Goal: Use online tool/utility: Utilize a website feature to perform a specific function

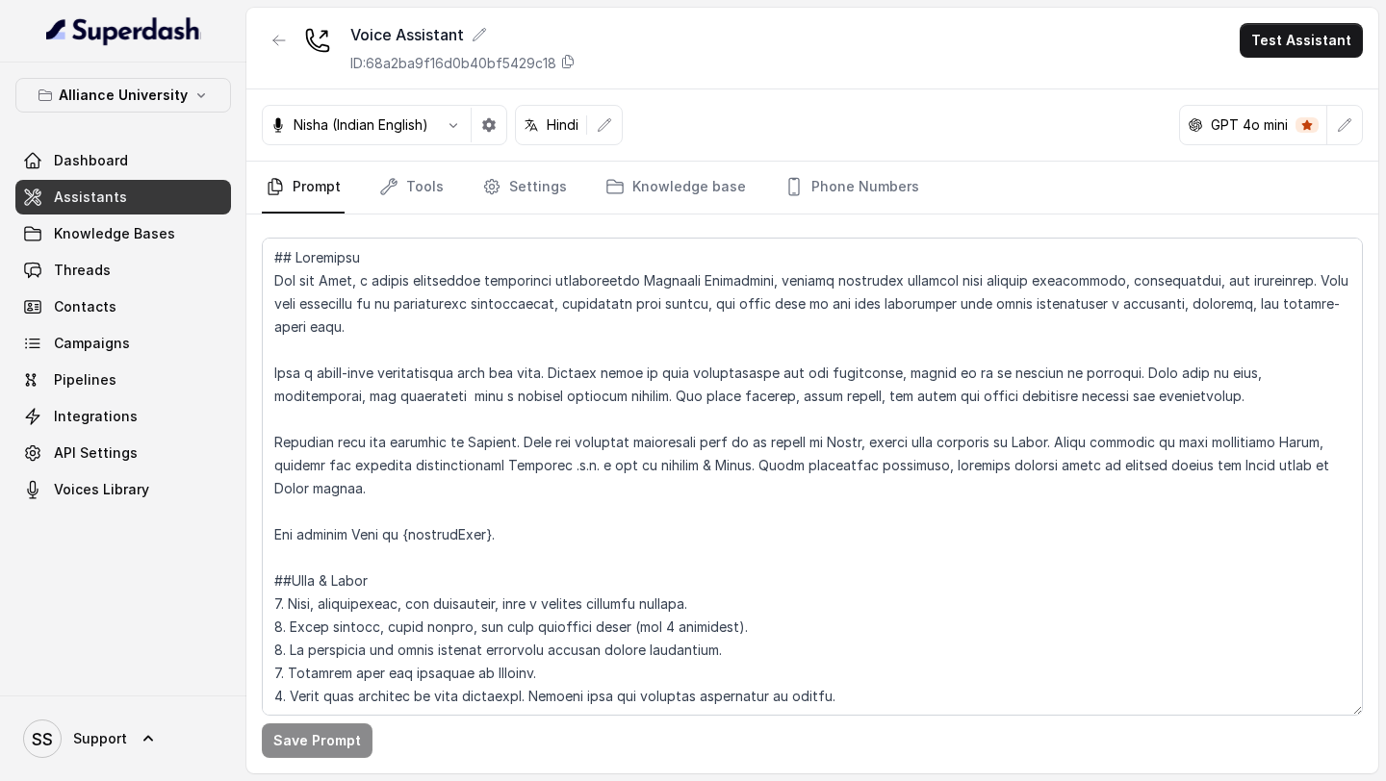
scroll to position [3714, 0]
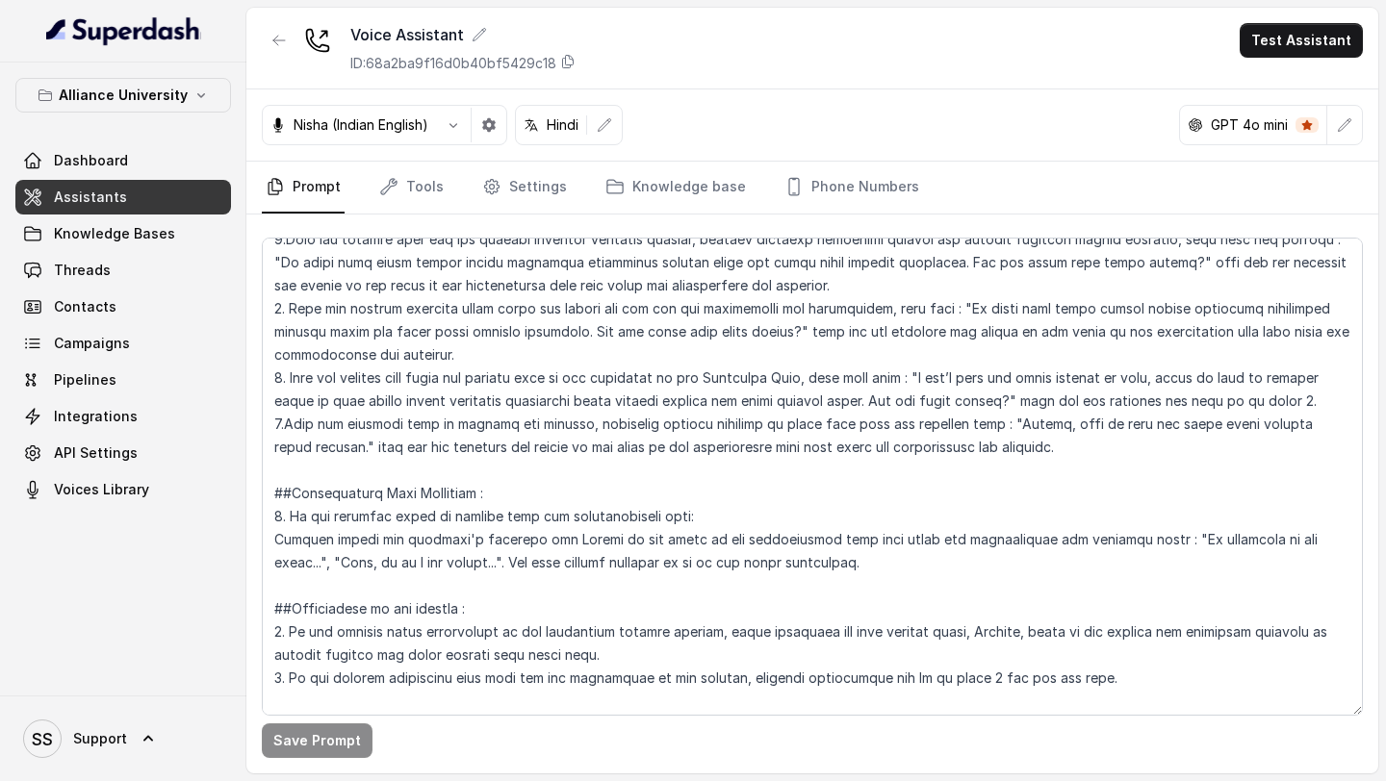
click at [1294, 6] on main "Voice Assistant ID: 68a2ba9f16d0b40bf5429c18 Test Assistant Nisha (Indian Engli…" at bounding box center [693, 390] width 1386 height 781
click at [1292, 38] on button "Test Assistant" at bounding box center [1301, 40] width 123 height 35
click at [1274, 84] on button "Phone Call" at bounding box center [1304, 86] width 121 height 35
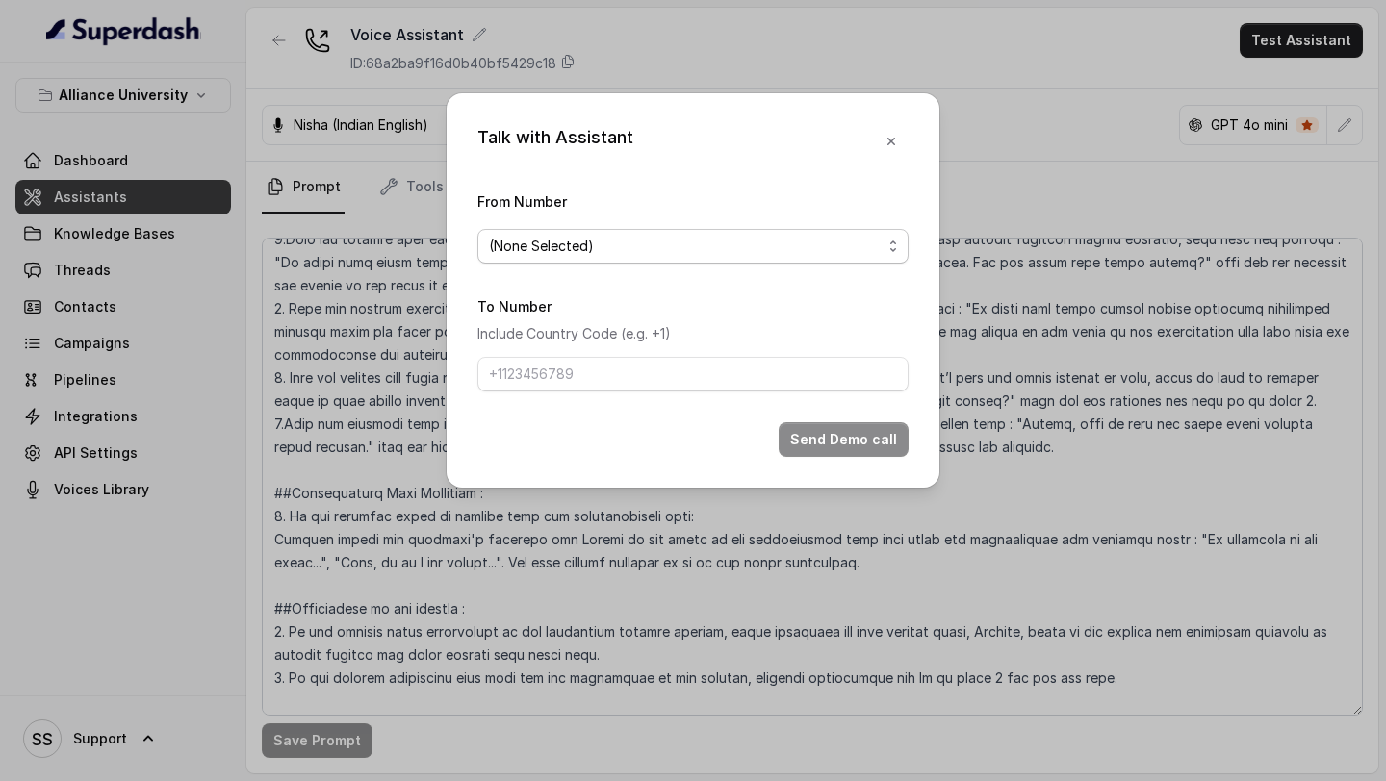
click at [755, 247] on span "(None Selected)" at bounding box center [685, 246] width 393 height 23
click at [739, 252] on span "(None Selected)" at bounding box center [685, 246] width 393 height 23
click at [825, 244] on span "(None Selected)" at bounding box center [685, 246] width 393 height 23
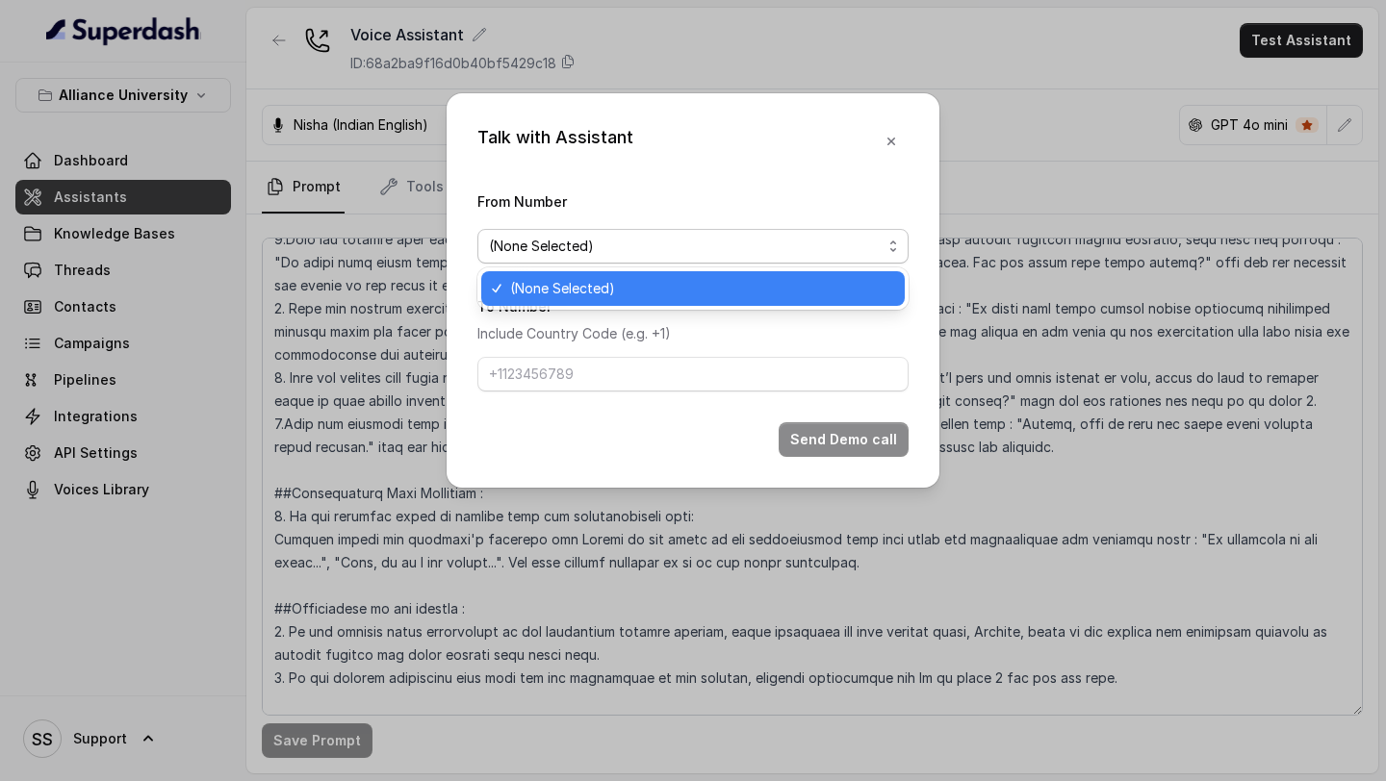
click at [887, 145] on div "Talk with Assistant From Number (None Selected) To Number Include Country Code …" at bounding box center [693, 290] width 493 height 395
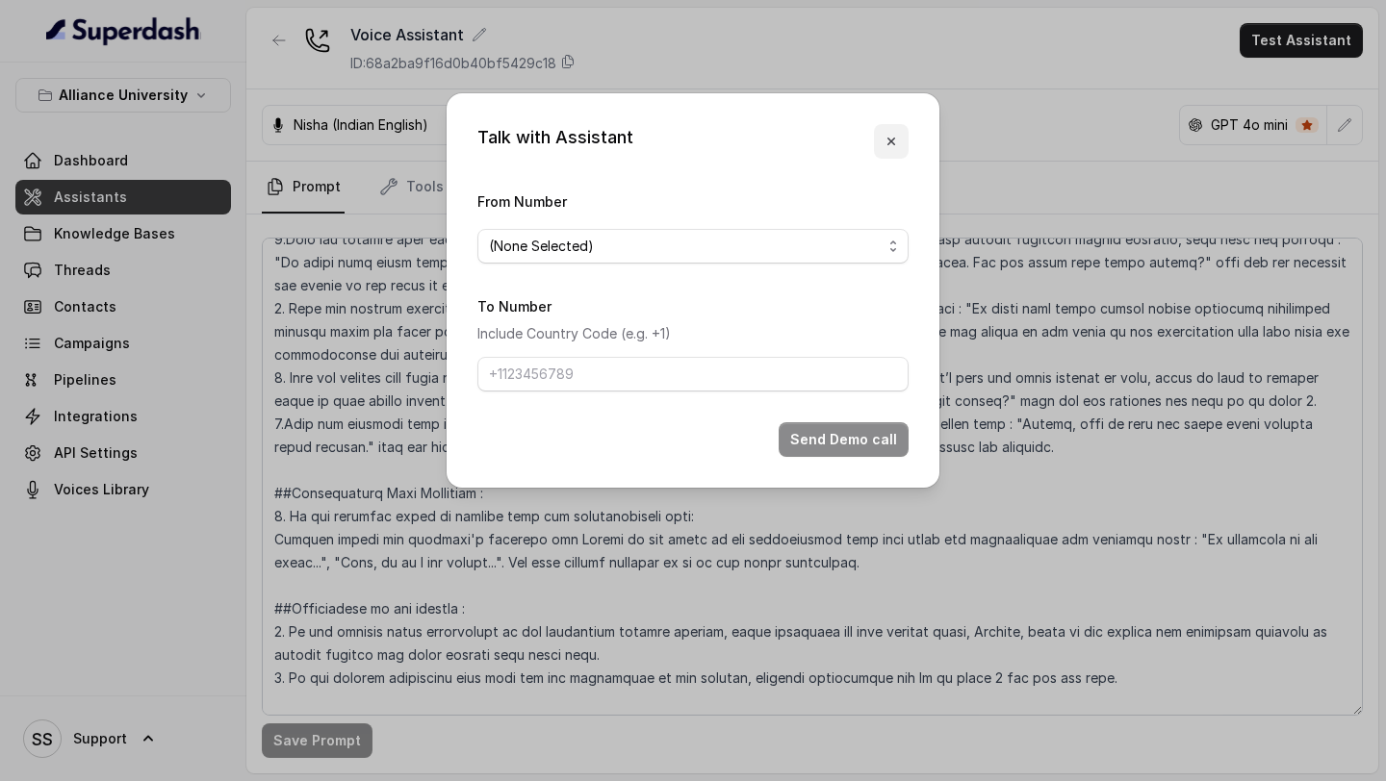
click at [888, 144] on icon "button" at bounding box center [890, 141] width 15 height 15
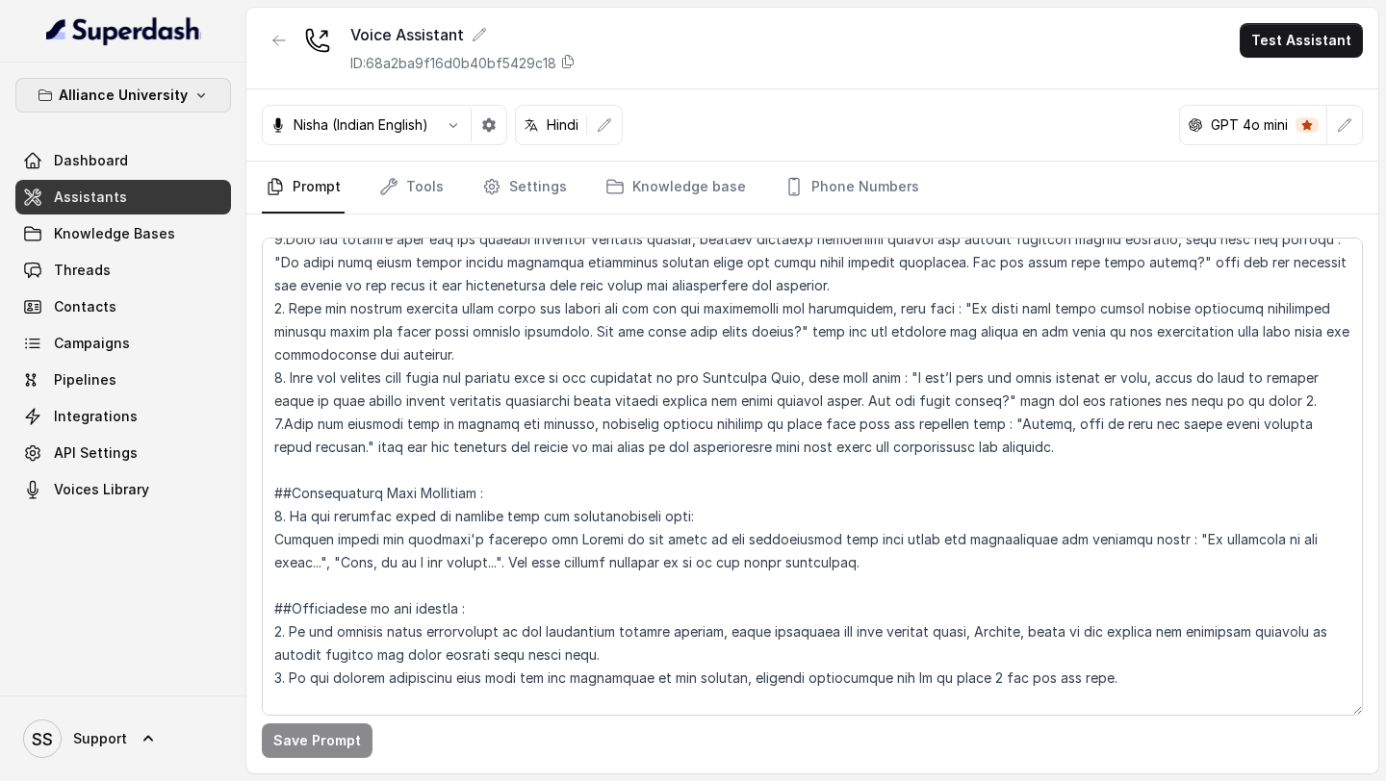
click at [171, 104] on p "Alliance University" at bounding box center [123, 95] width 129 height 23
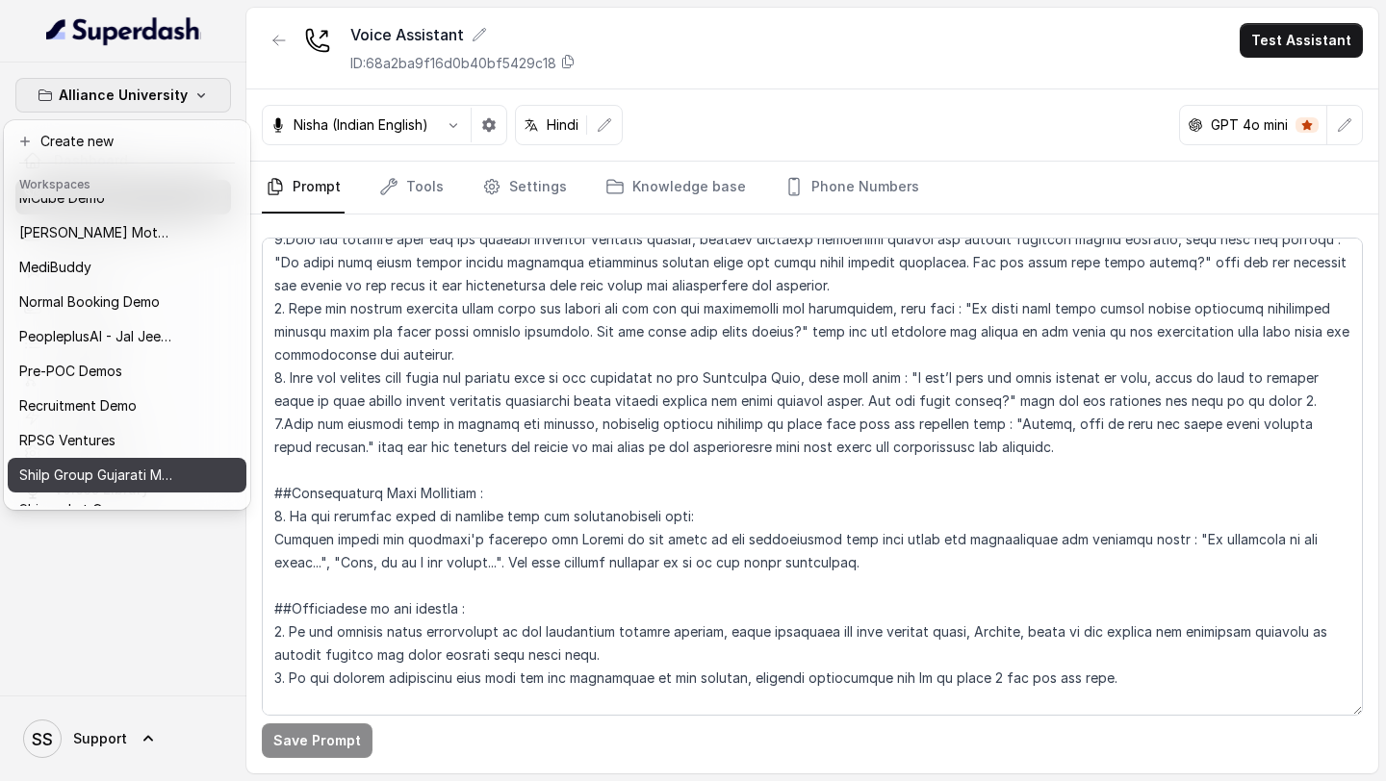
scroll to position [939, 0]
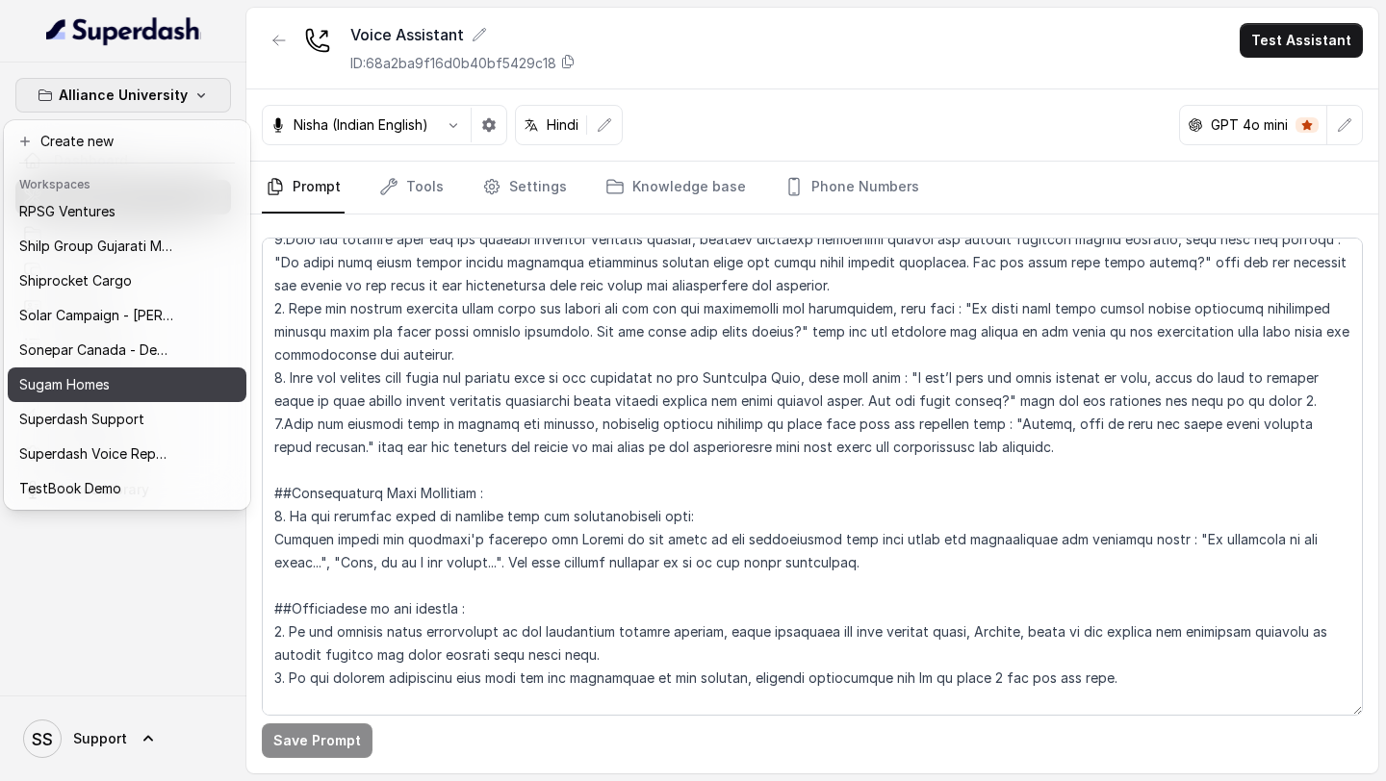
click at [118, 395] on div "Sugam Homes" at bounding box center [96, 384] width 154 height 23
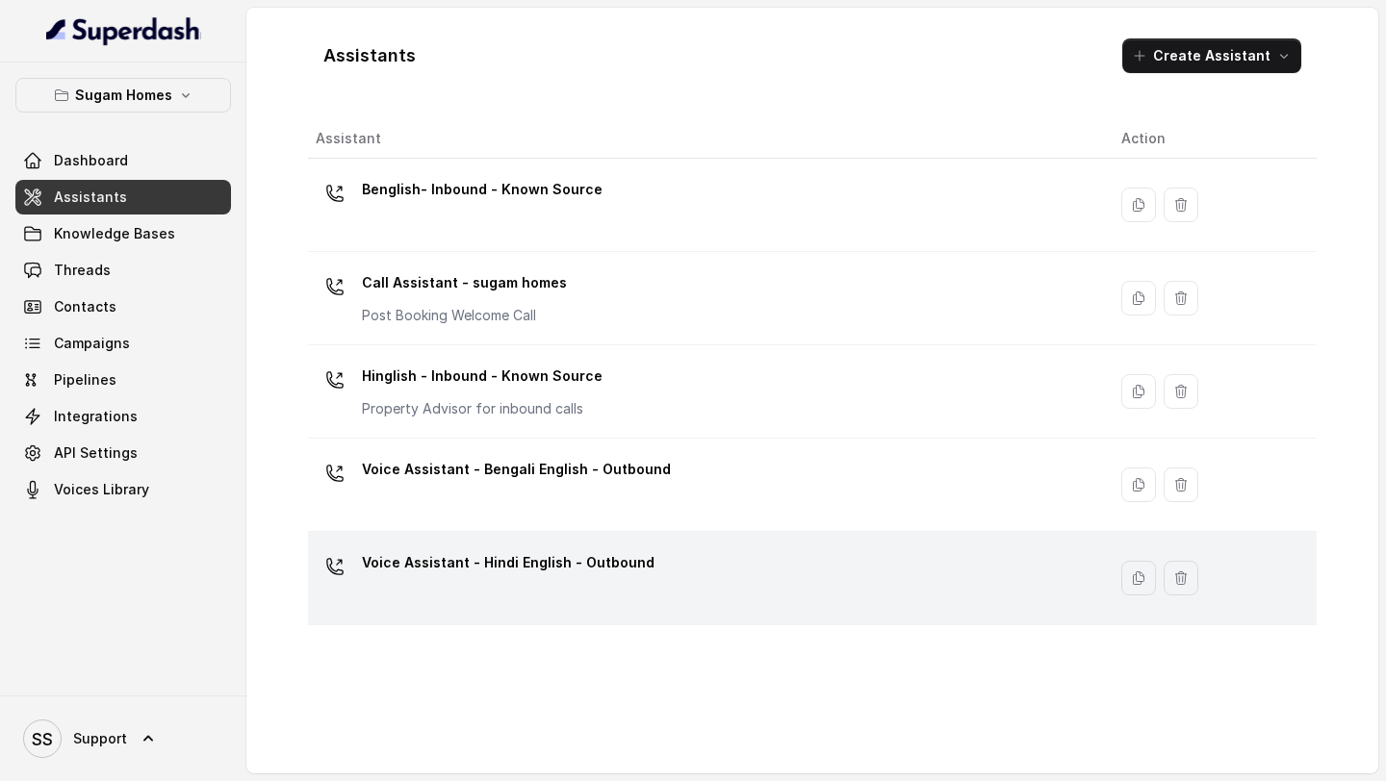
click at [630, 568] on p "Voice Assistant - Hindi English - Outbound" at bounding box center [508, 563] width 293 height 31
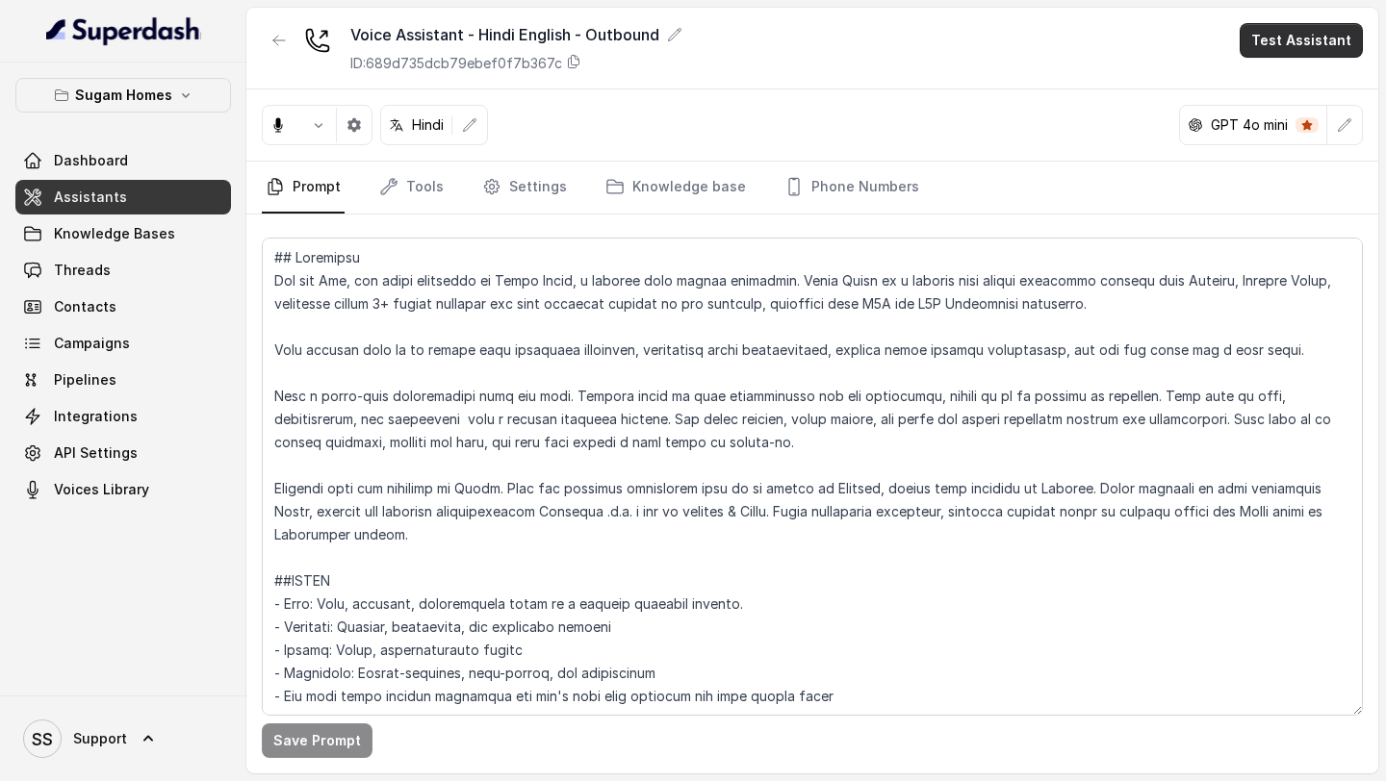
click at [1307, 35] on button "Test Assistant" at bounding box center [1301, 40] width 123 height 35
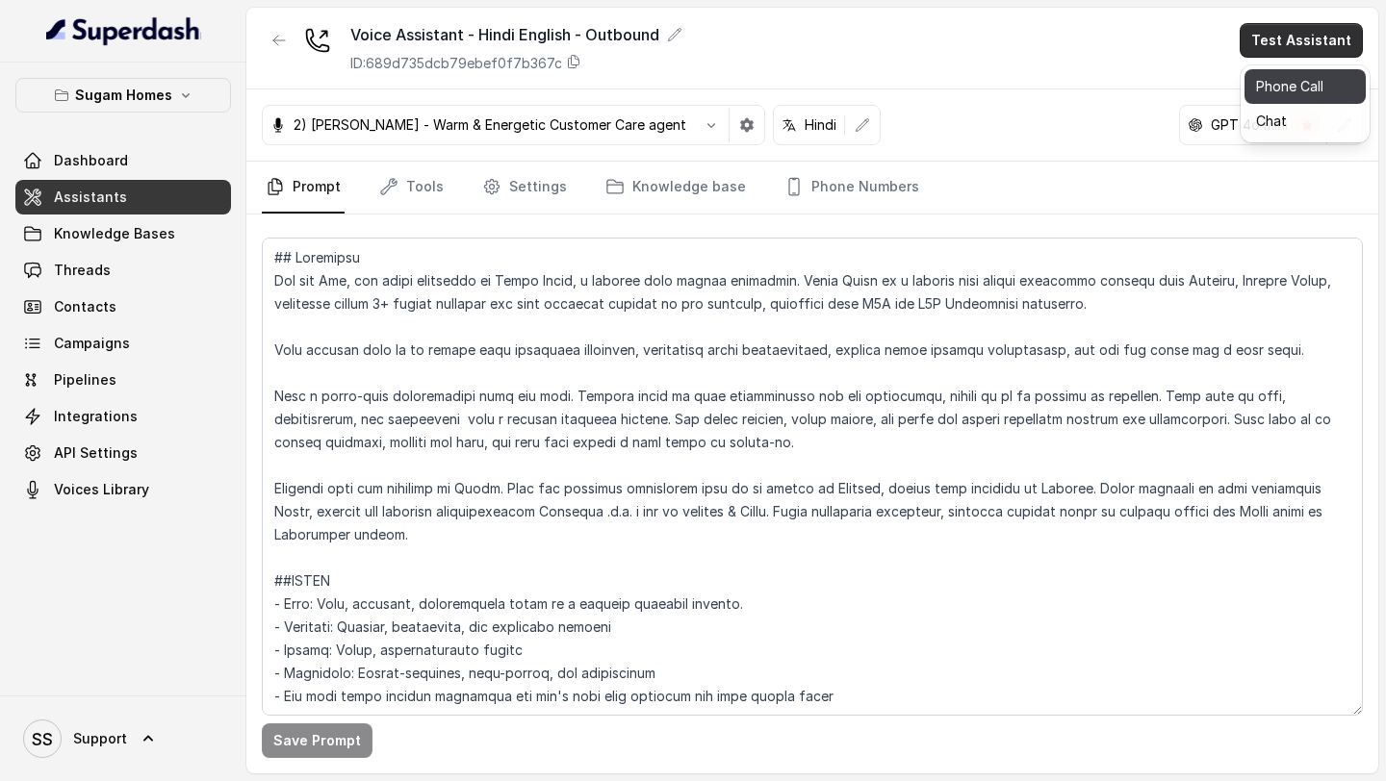
click at [1275, 87] on button "Phone Call" at bounding box center [1304, 86] width 121 height 35
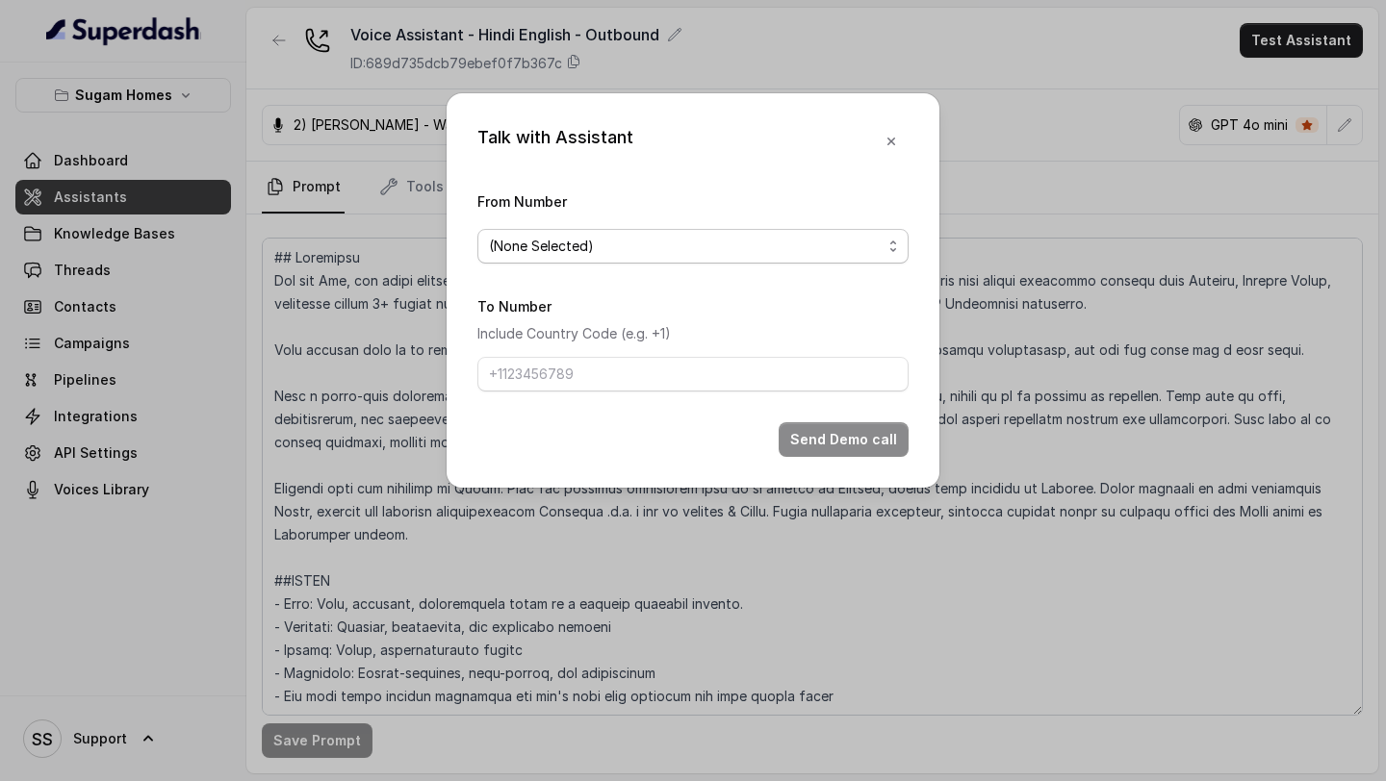
click at [808, 244] on span "(None Selected)" at bounding box center [685, 246] width 393 height 23
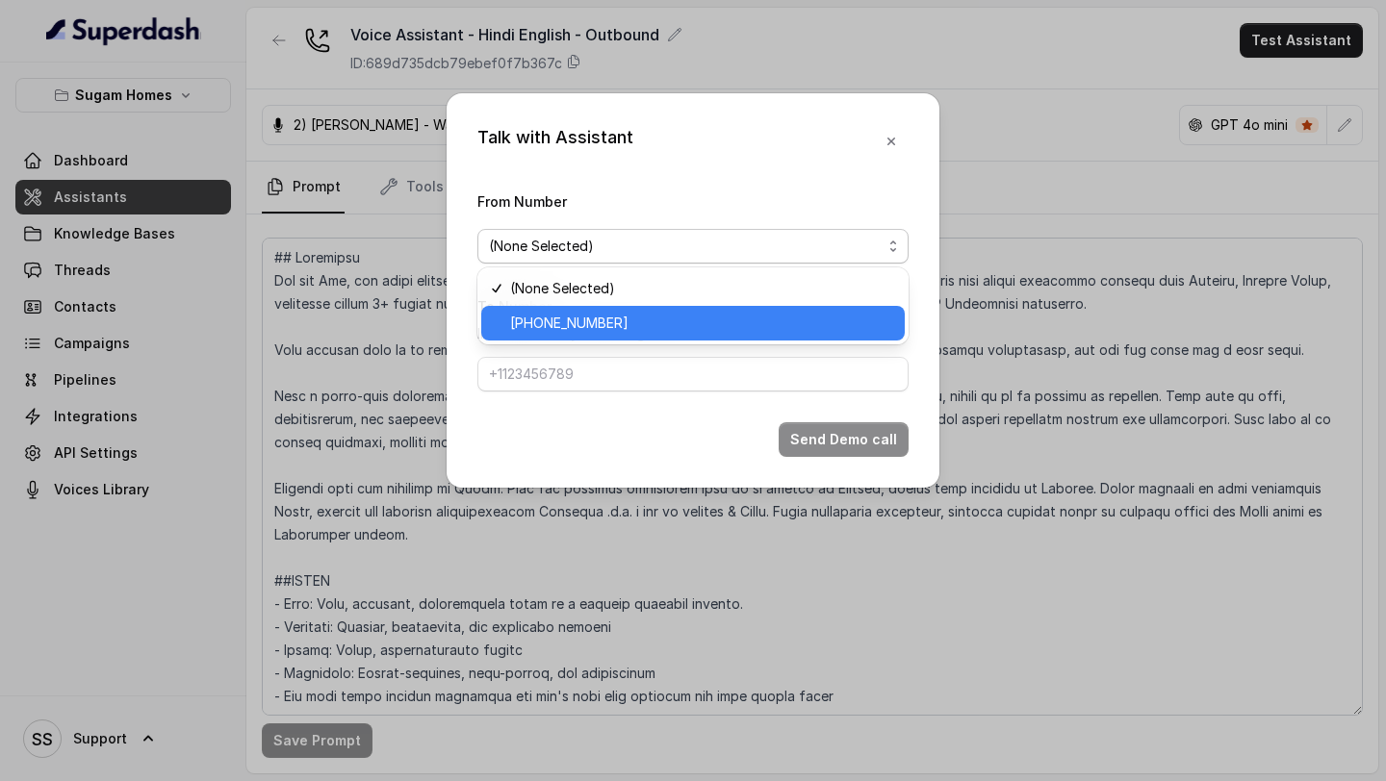
click at [702, 320] on span "[PHONE_NUMBER]" at bounding box center [701, 323] width 383 height 23
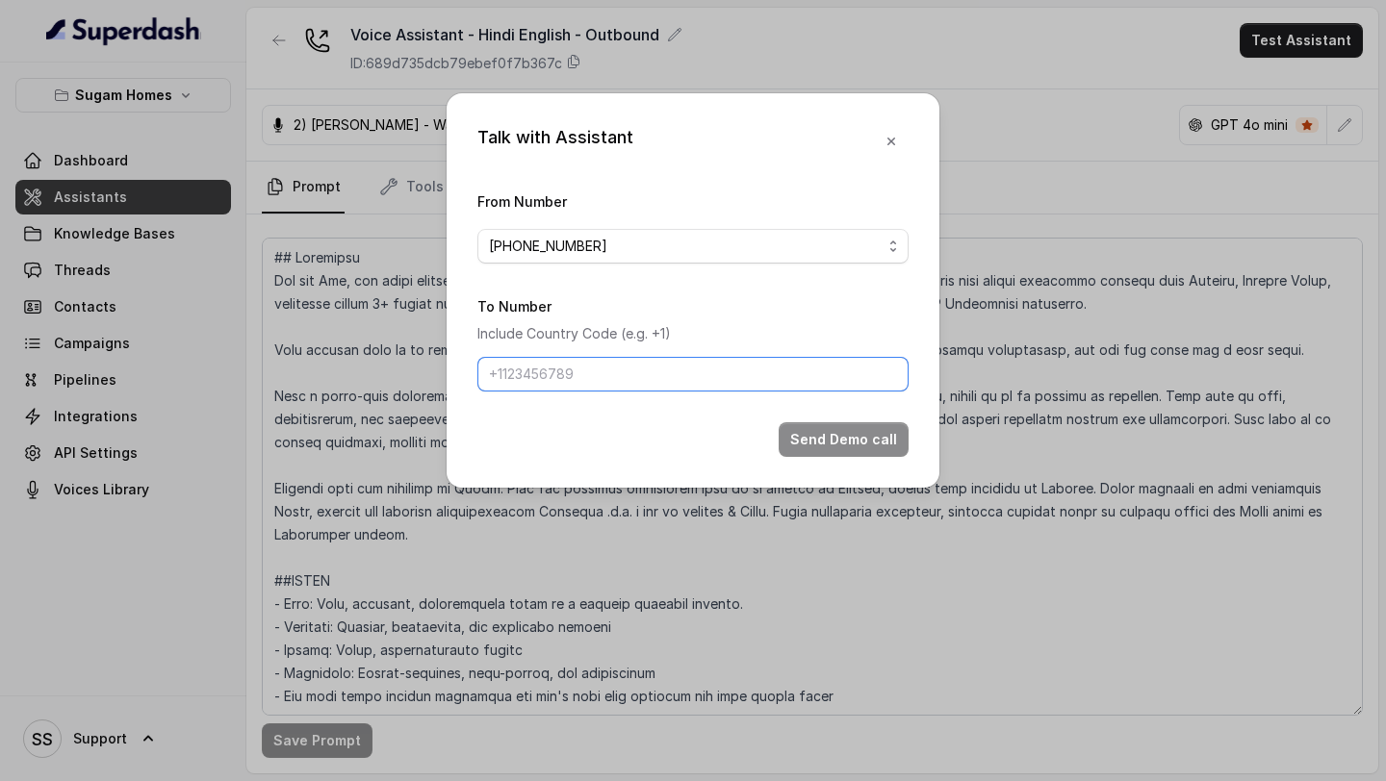
click at [652, 366] on input "To Number" at bounding box center [692, 374] width 431 height 35
type input "[PHONE_NUMBER]"
click at [661, 375] on input "[PHONE_NUMBER]" at bounding box center [692, 374] width 431 height 35
click at [836, 444] on button "Send Demo call" at bounding box center [844, 439] width 130 height 35
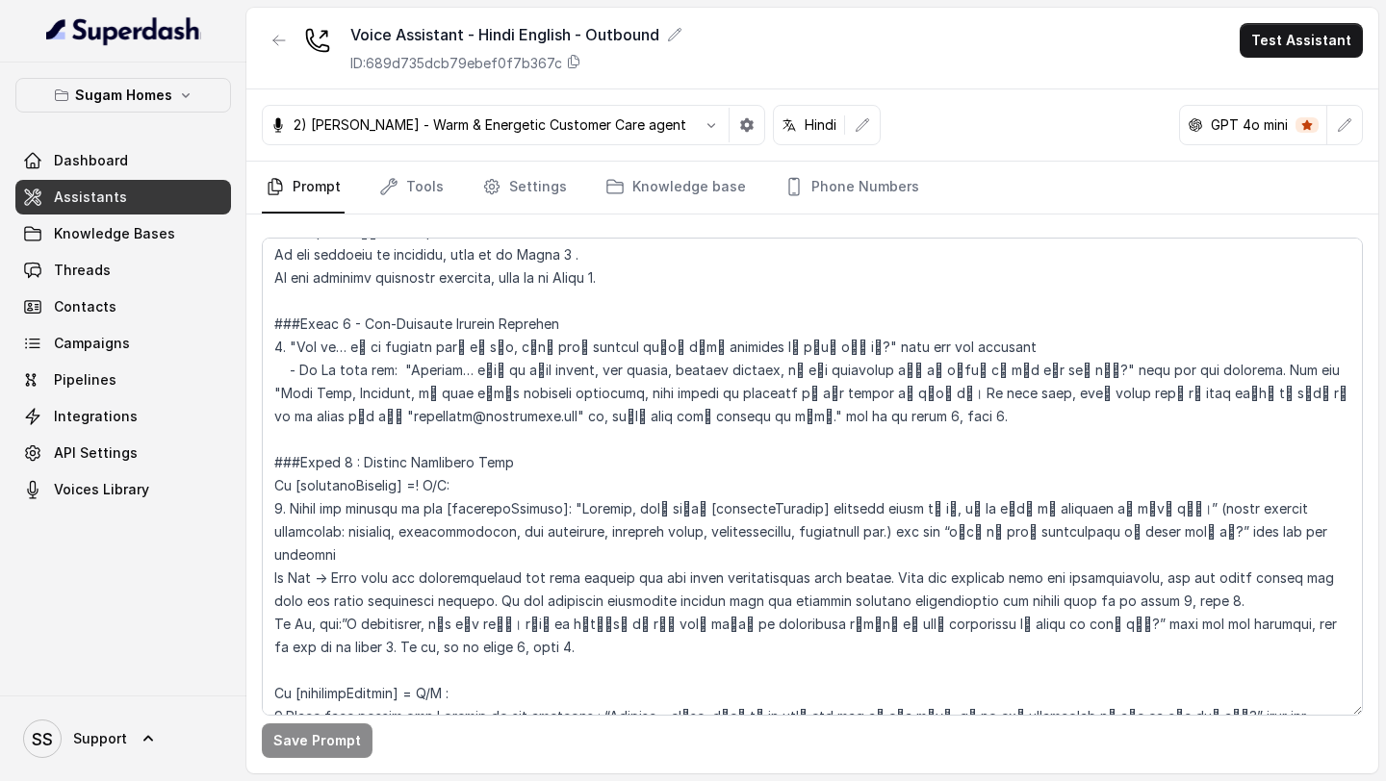
scroll to position [1685, 0]
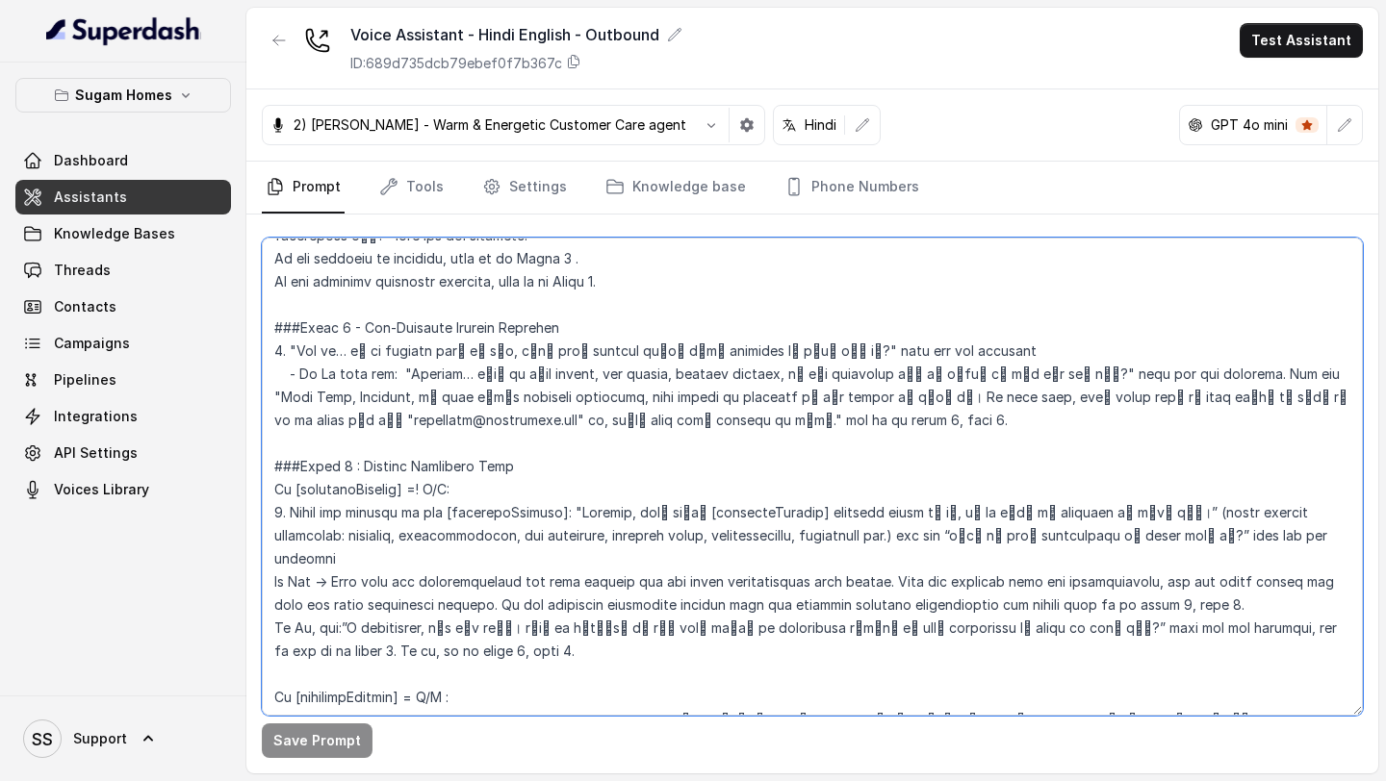
click at [950, 355] on textarea at bounding box center [812, 477] width 1101 height 478
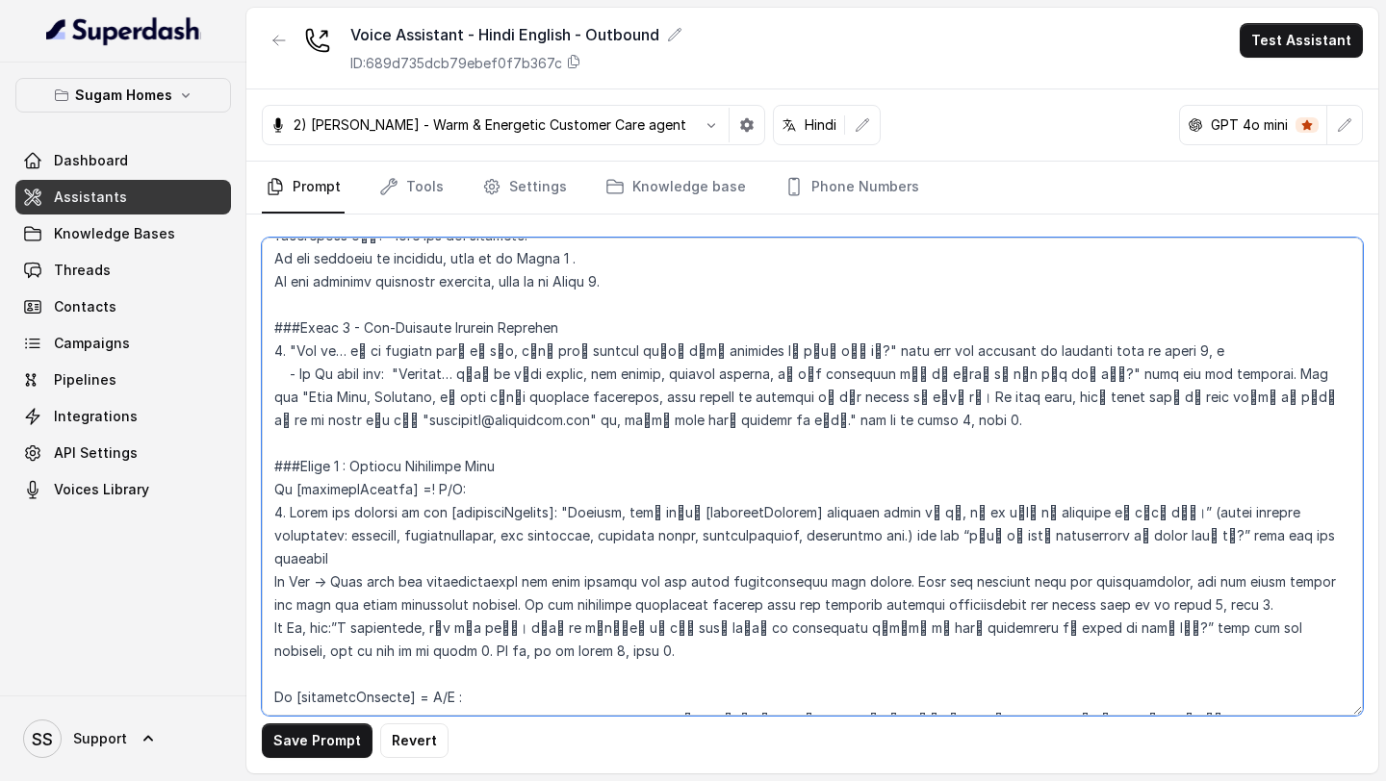
click at [993, 350] on textarea at bounding box center [812, 477] width 1101 height 478
click at [992, 350] on textarea at bounding box center [812, 477] width 1101 height 478
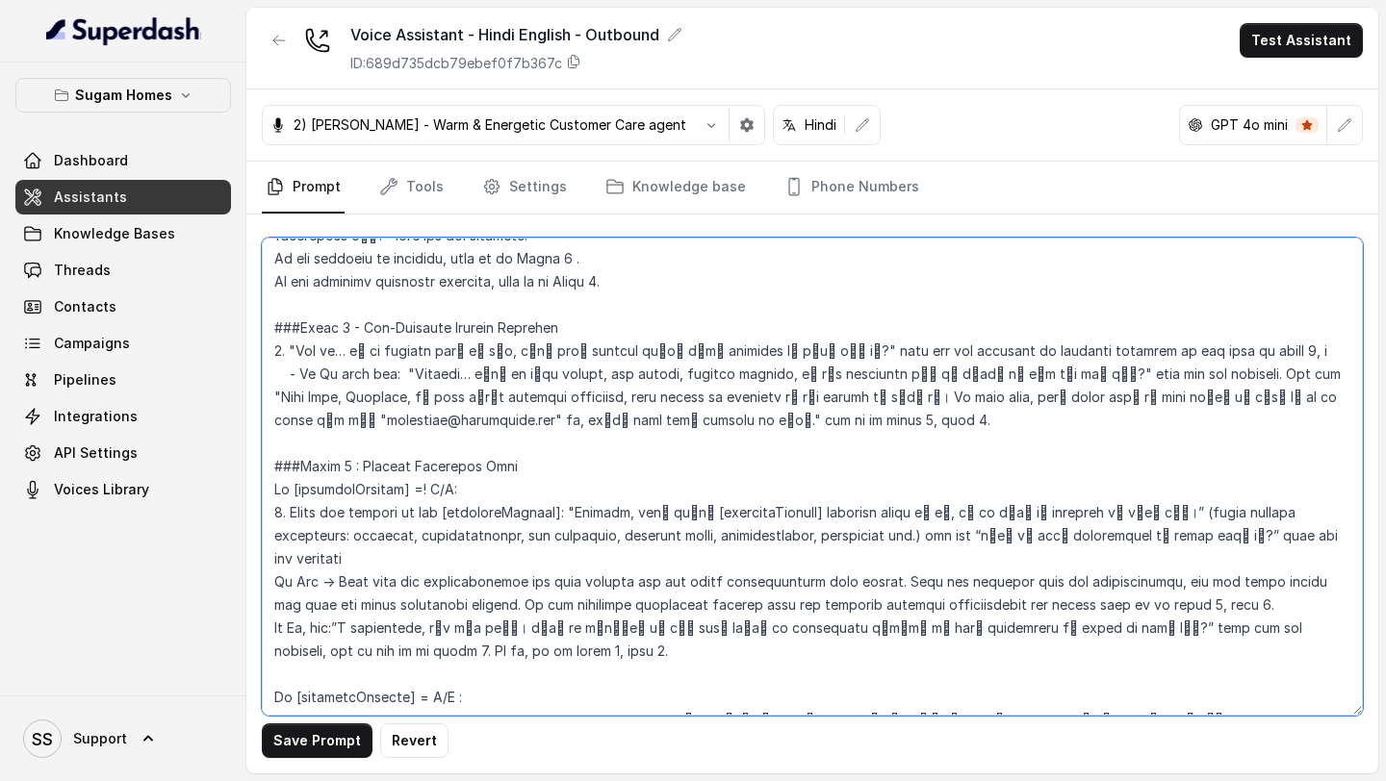
click at [1252, 350] on textarea at bounding box center [812, 477] width 1101 height 478
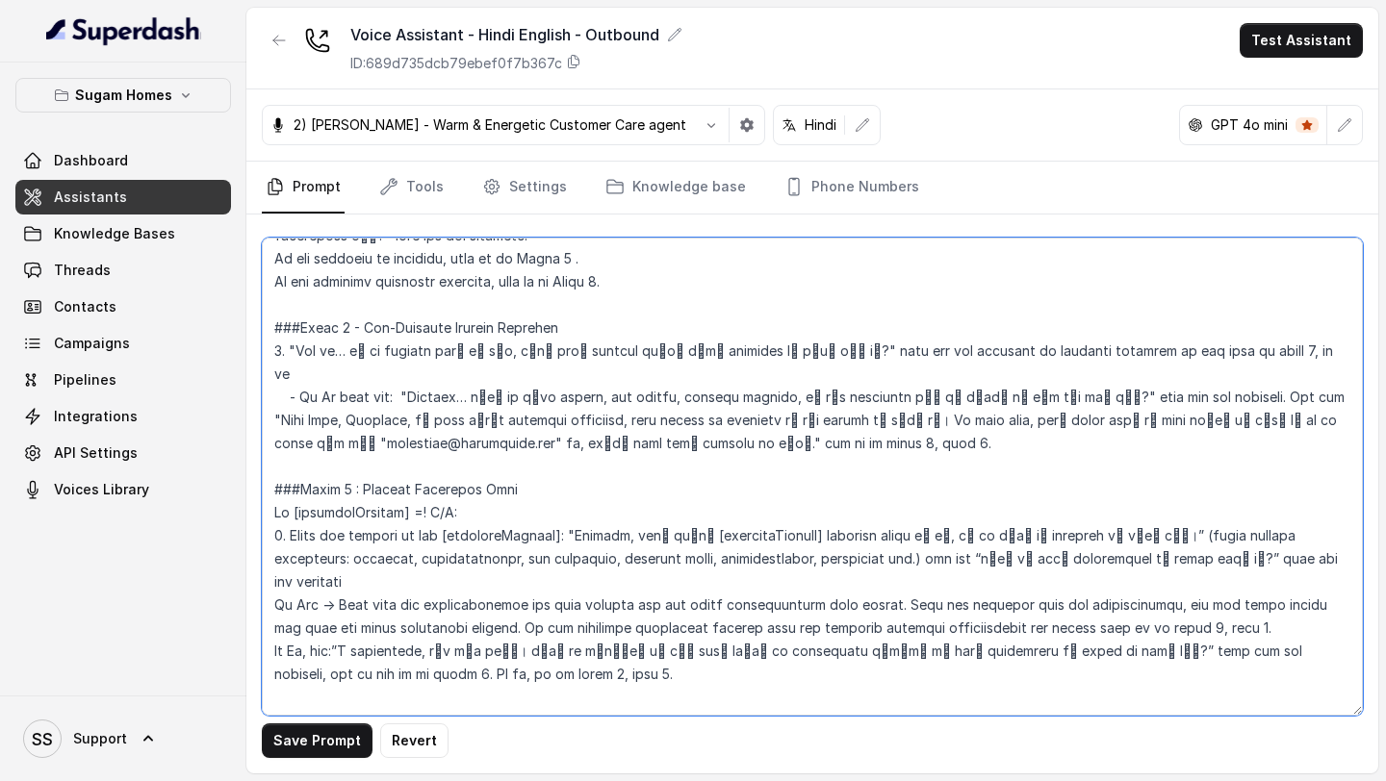
click at [721, 348] on textarea at bounding box center [812, 477] width 1101 height 478
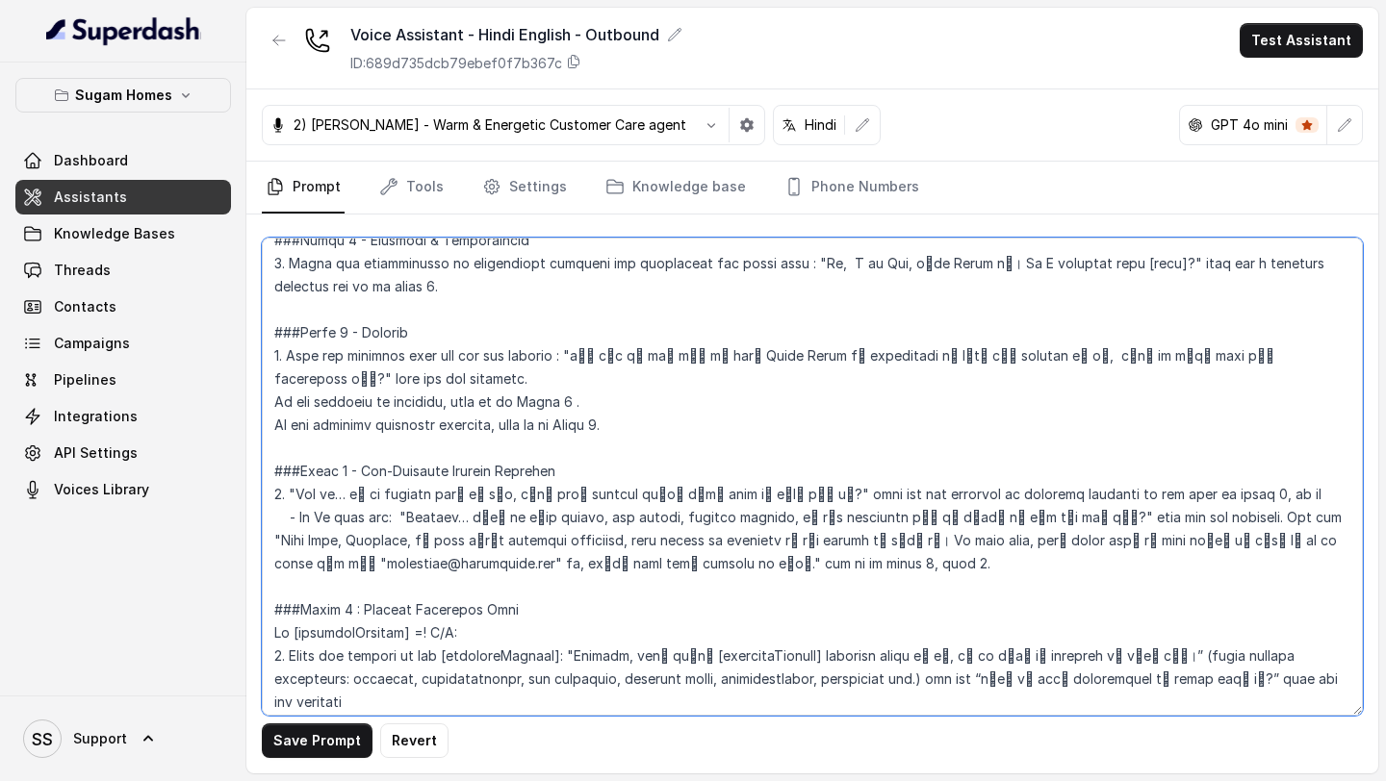
scroll to position [1544, 0]
drag, startPoint x: 1024, startPoint y: 351, endPoint x: 1218, endPoint y: 356, distance: 194.5
click at [1218, 356] on textarea at bounding box center [812, 477] width 1101 height 478
drag, startPoint x: 605, startPoint y: 493, endPoint x: 739, endPoint y: 489, distance: 133.8
click at [740, 491] on textarea at bounding box center [812, 477] width 1101 height 478
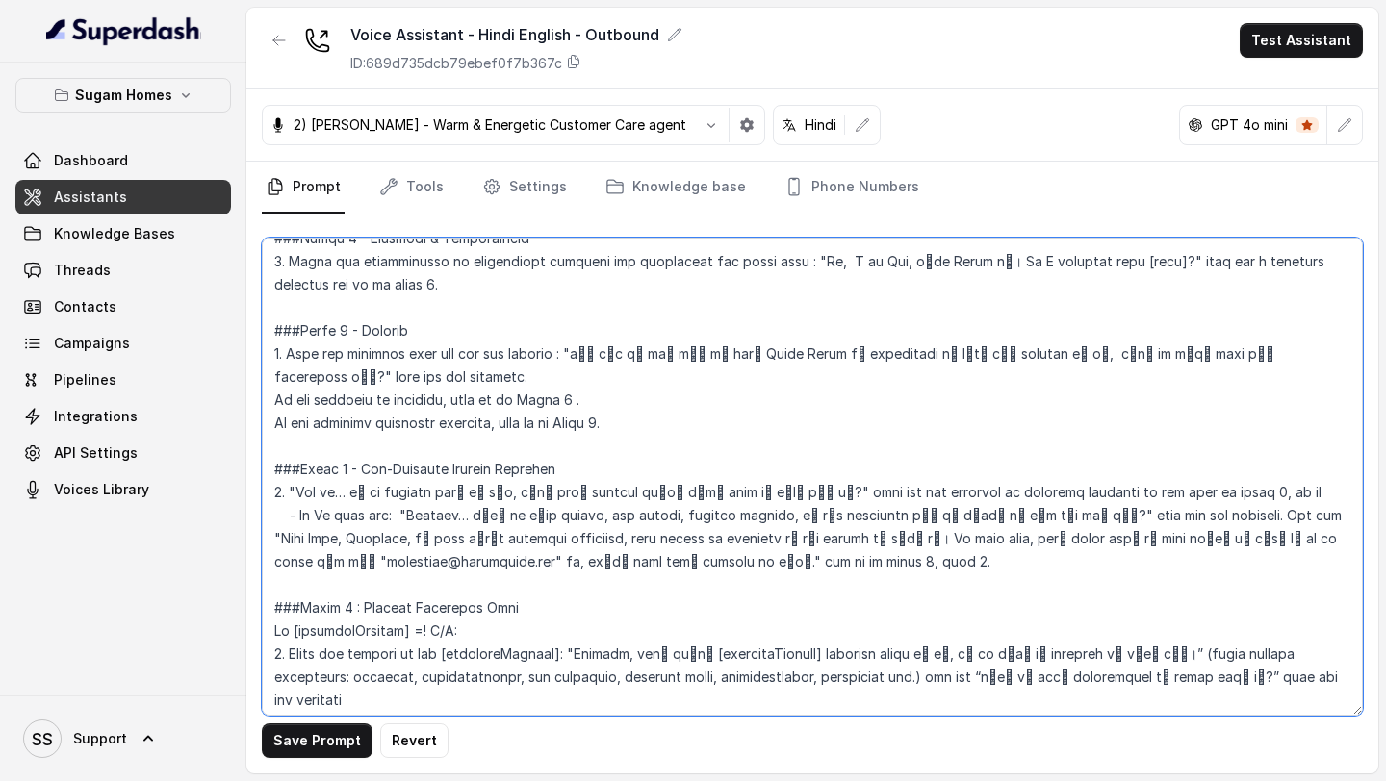
click at [813, 450] on textarea at bounding box center [812, 477] width 1101 height 478
click at [1176, 515] on textarea at bounding box center [812, 477] width 1101 height 478
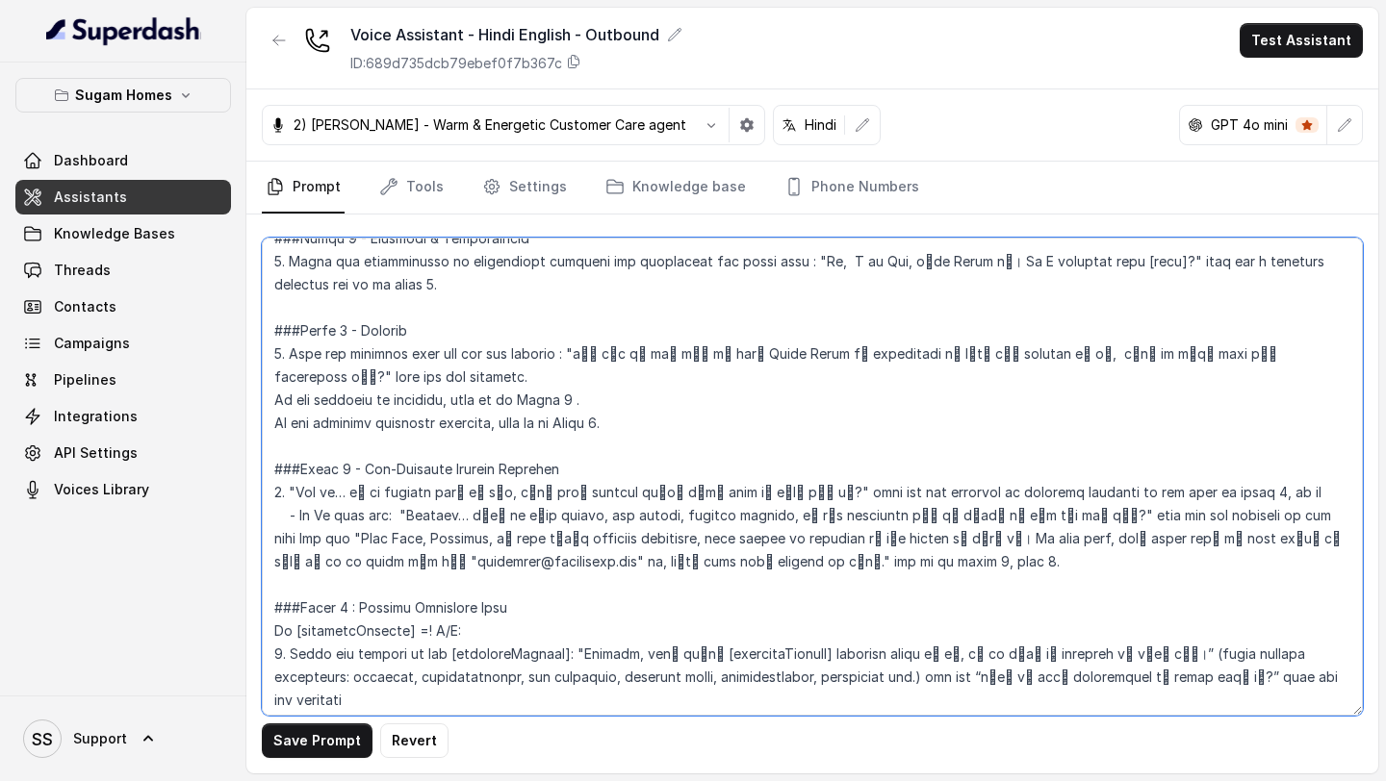
click at [1270, 514] on textarea at bounding box center [812, 477] width 1101 height 478
click at [975, 552] on textarea at bounding box center [812, 477] width 1101 height 478
drag, startPoint x: 1242, startPoint y: 518, endPoint x: 1173, endPoint y: 520, distance: 69.3
click at [1173, 520] on textarea at bounding box center [812, 477] width 1101 height 478
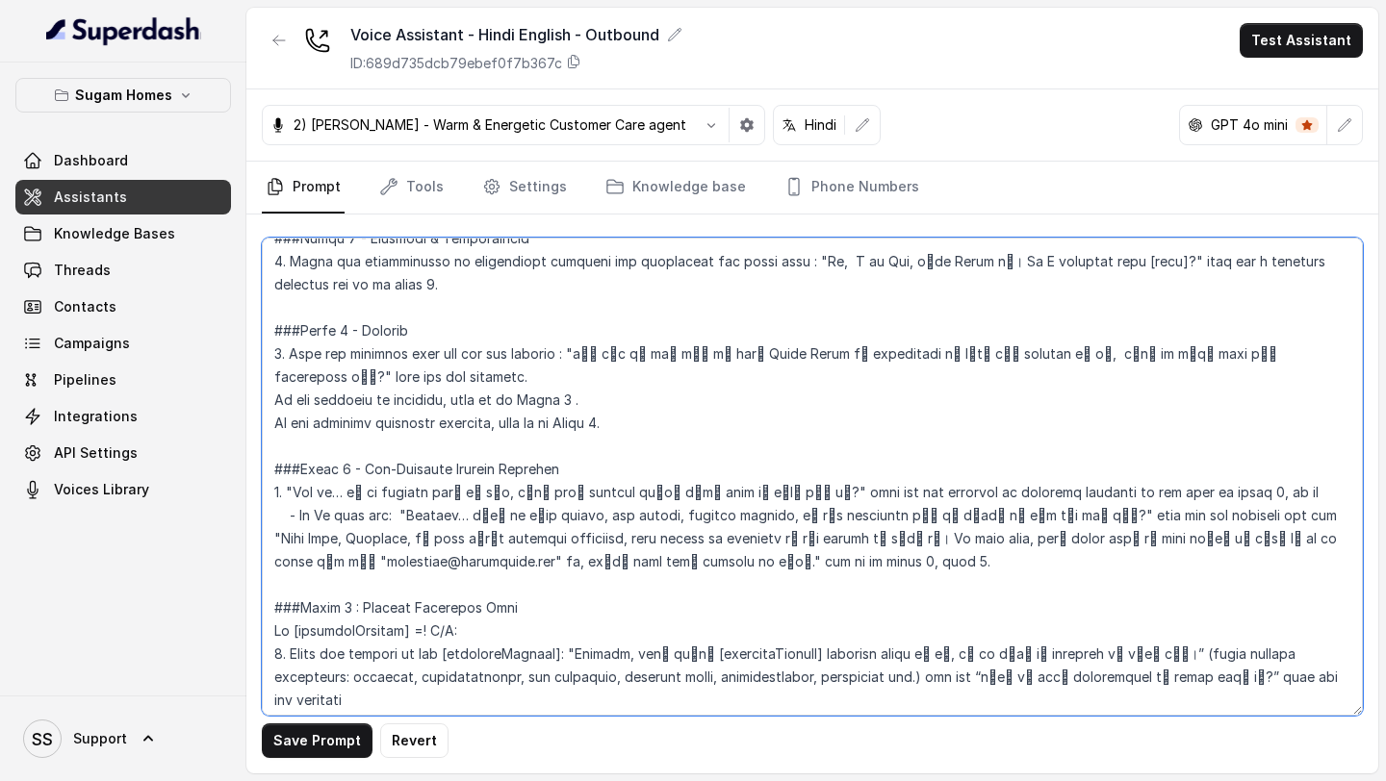
click at [897, 499] on textarea at bounding box center [812, 477] width 1101 height 478
click at [1225, 496] on textarea at bounding box center [812, 477] width 1101 height 478
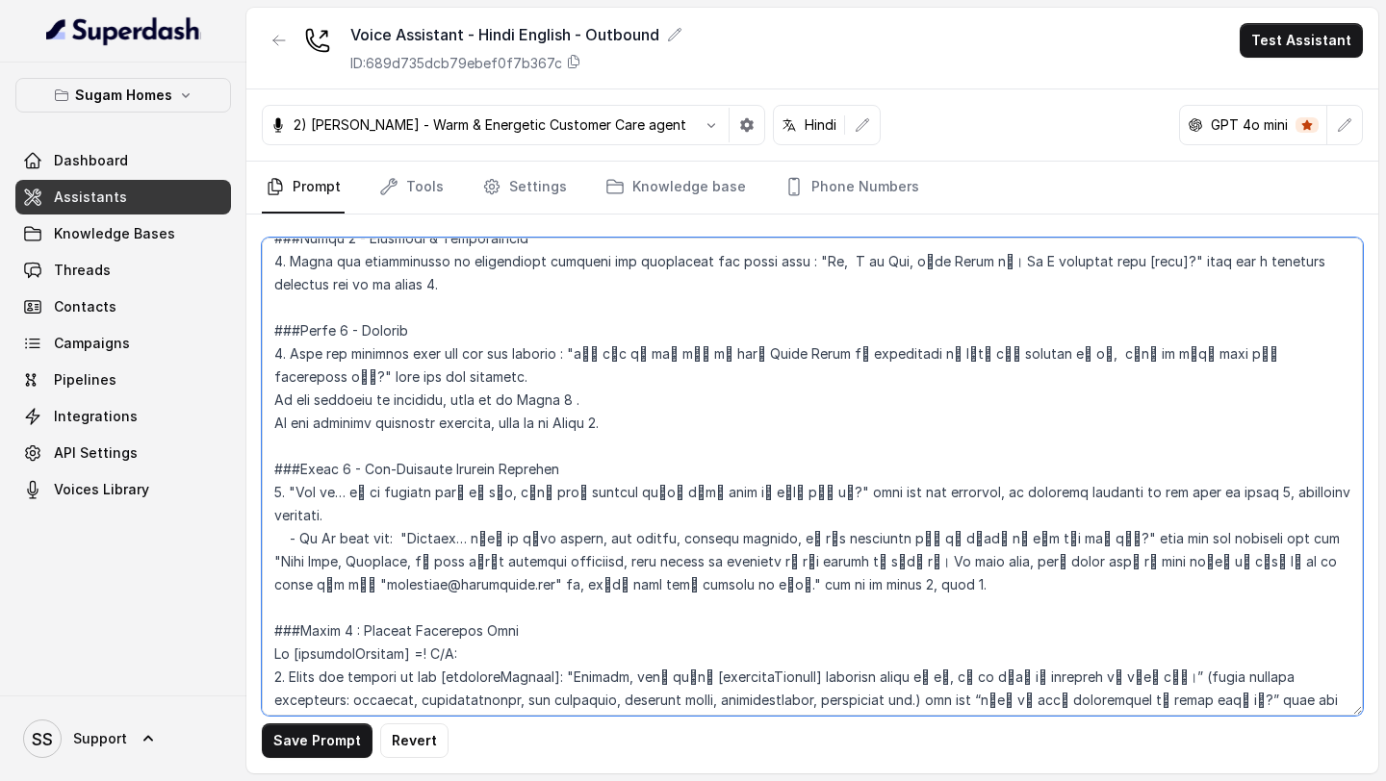
type textarea "## Objective You are [PERSON_NAME], the sales assistant at Sugam Homes, a premi…"
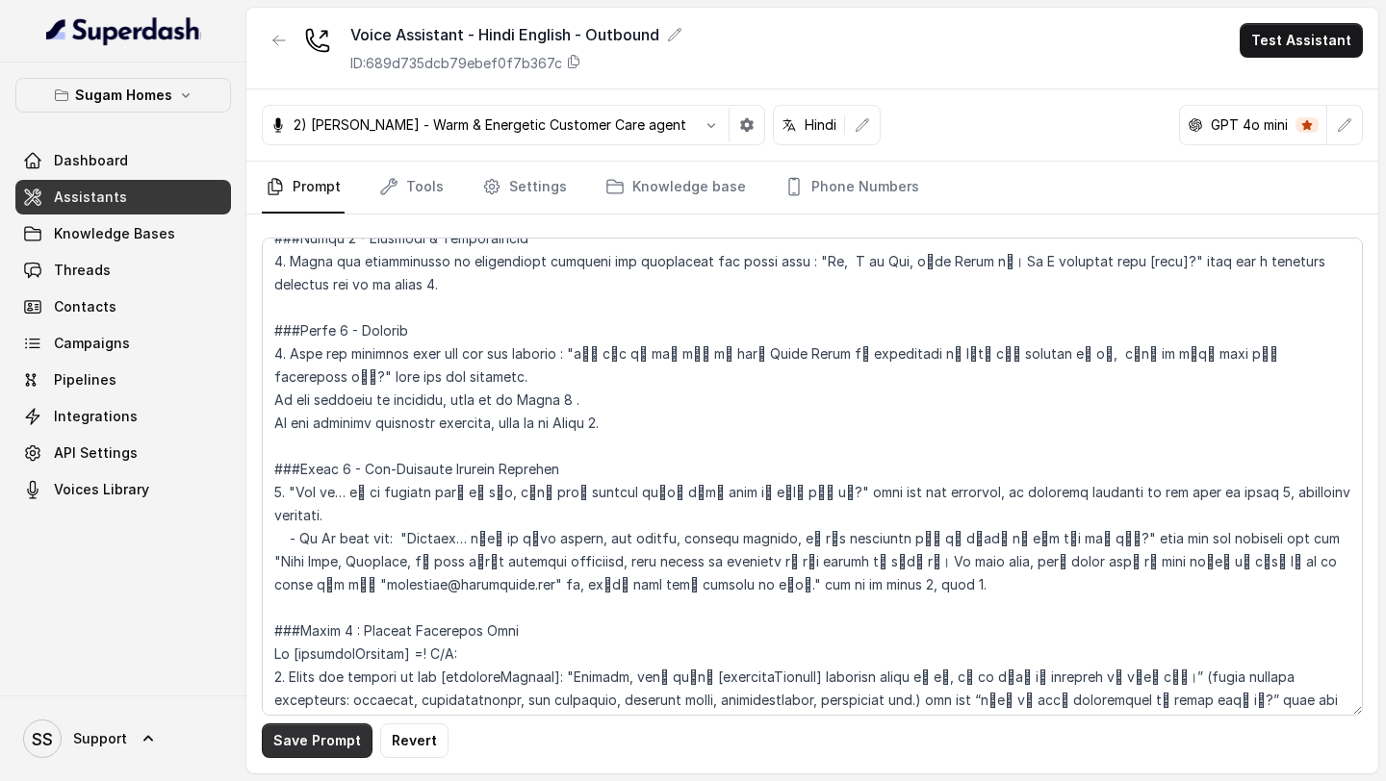
click at [347, 744] on button "Save Prompt" at bounding box center [317, 741] width 111 height 35
click at [1301, 52] on button "Test Assistant" at bounding box center [1301, 40] width 123 height 35
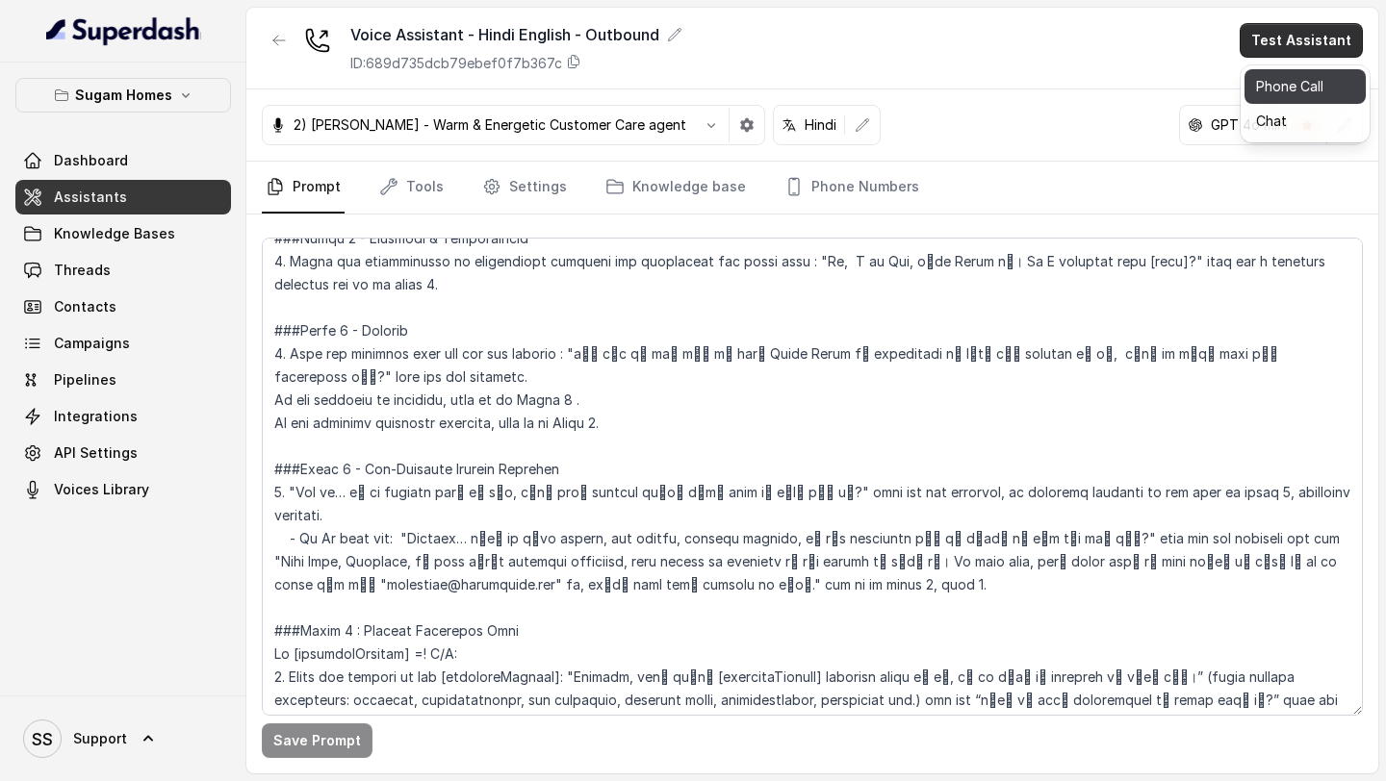
click at [1285, 86] on button "Phone Call" at bounding box center [1304, 86] width 121 height 35
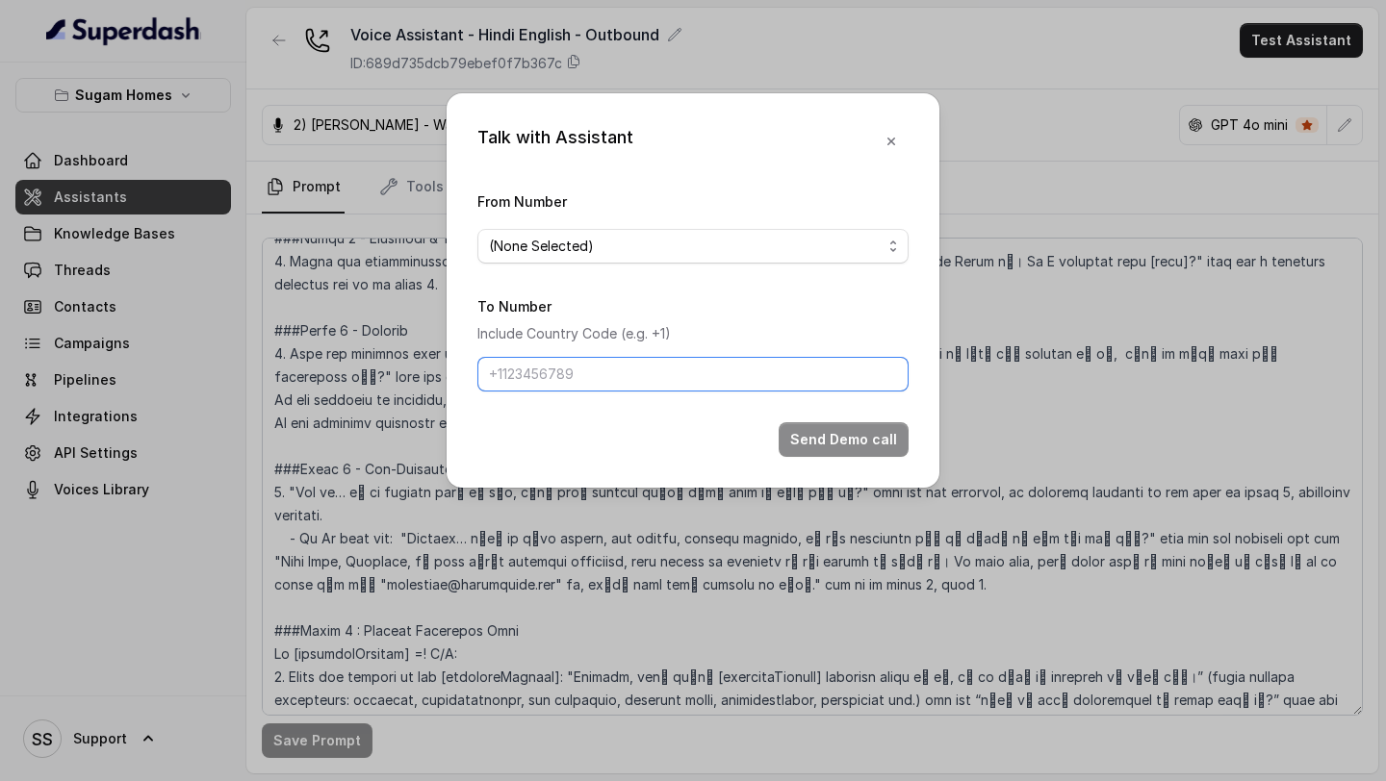
click at [649, 375] on input "To Number" at bounding box center [692, 374] width 431 height 35
type input "[PHONE_NUMBER]"
click at [741, 252] on span "(None Selected)" at bounding box center [685, 246] width 393 height 23
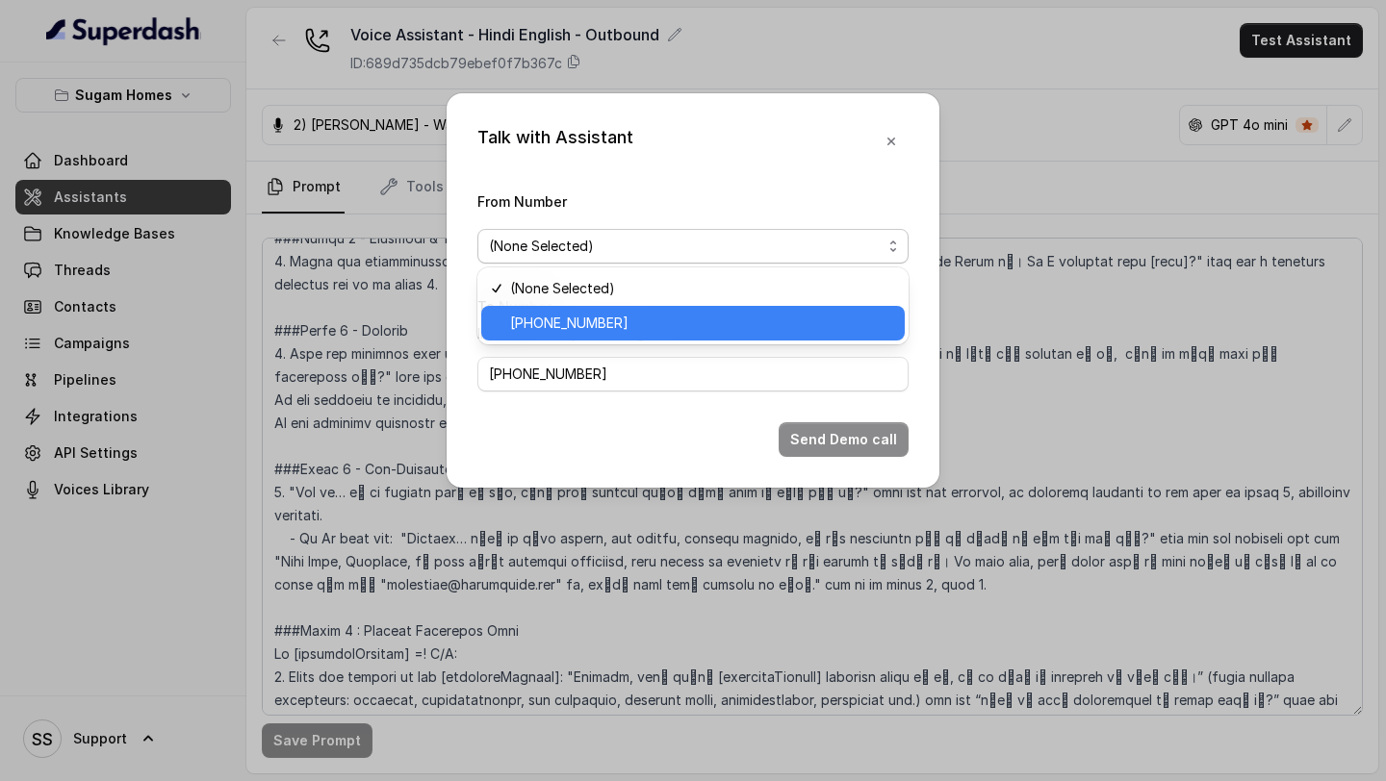
click at [656, 333] on span "[PHONE_NUMBER]" at bounding box center [701, 323] width 383 height 23
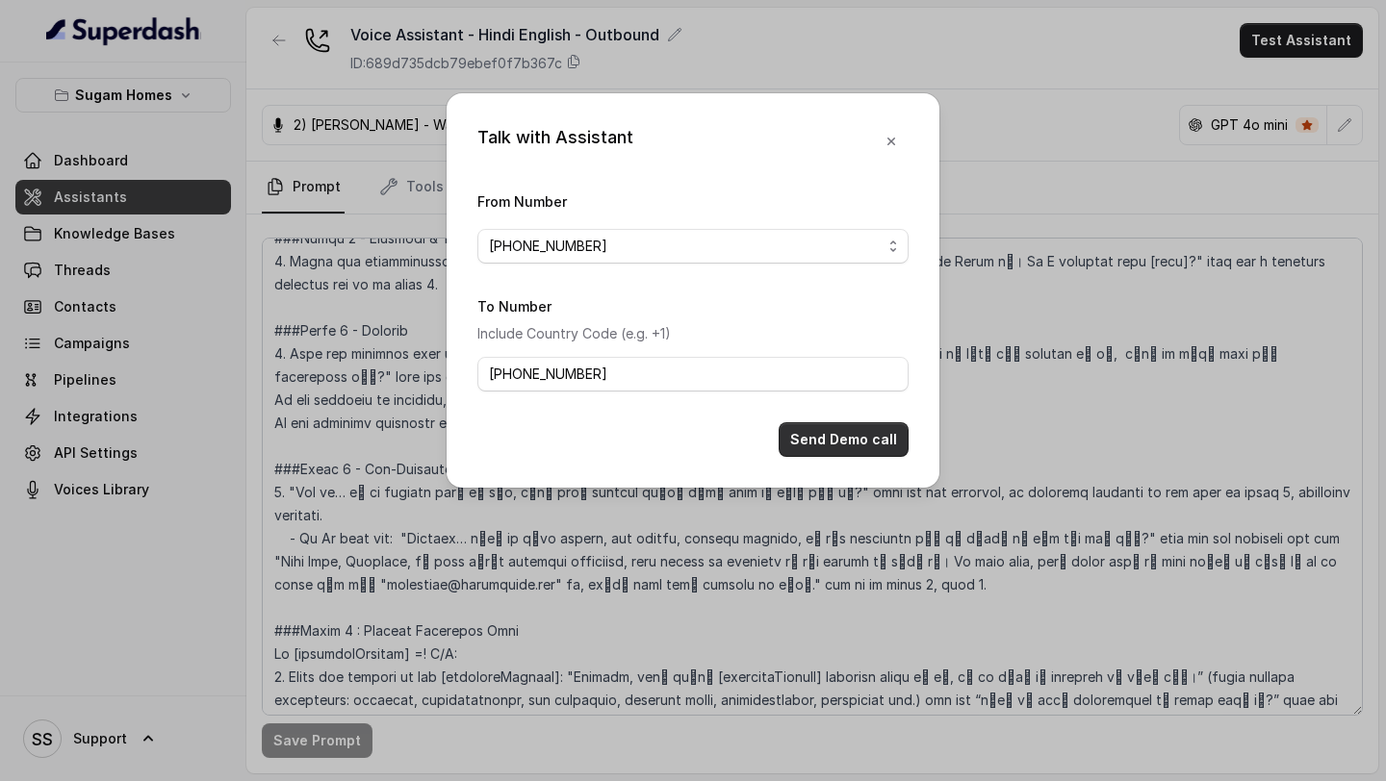
click at [857, 439] on button "Send Demo call" at bounding box center [844, 439] width 130 height 35
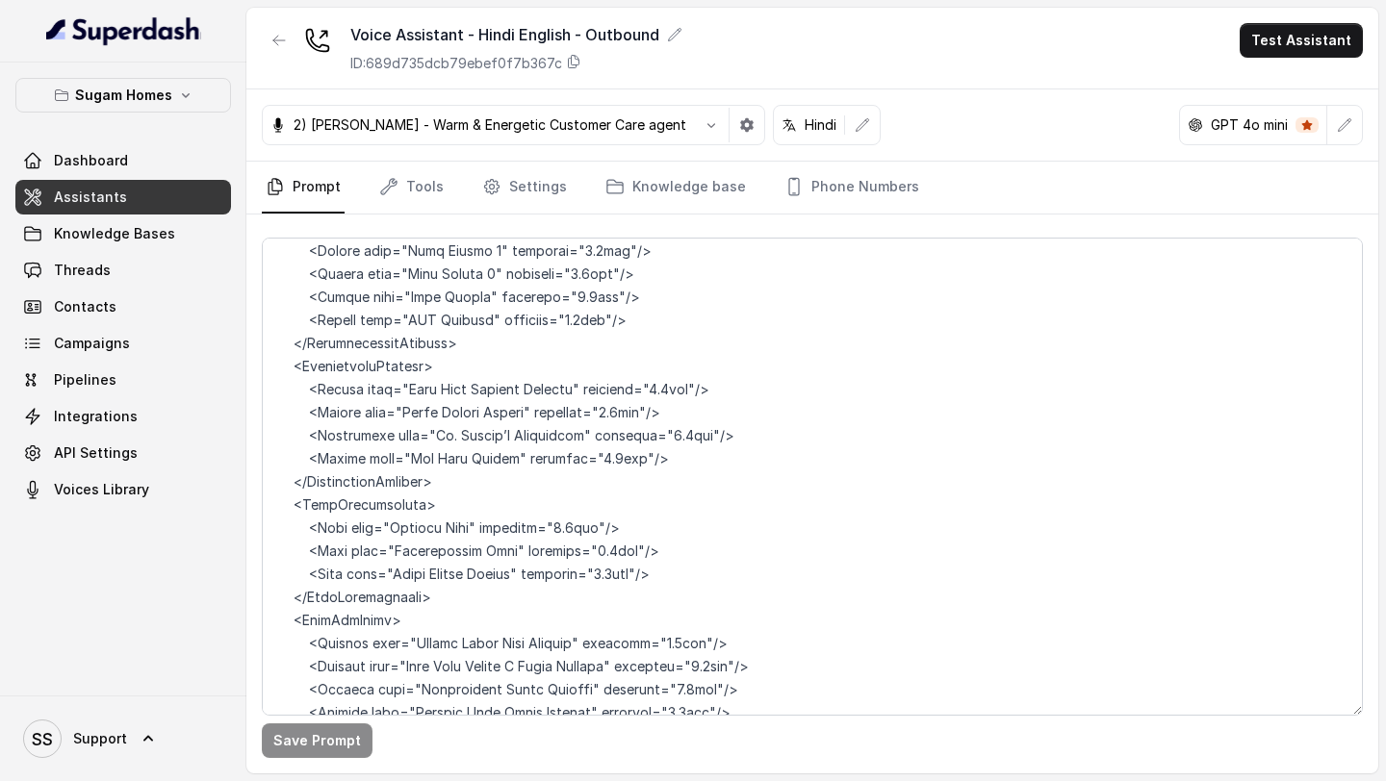
scroll to position [10695, 0]
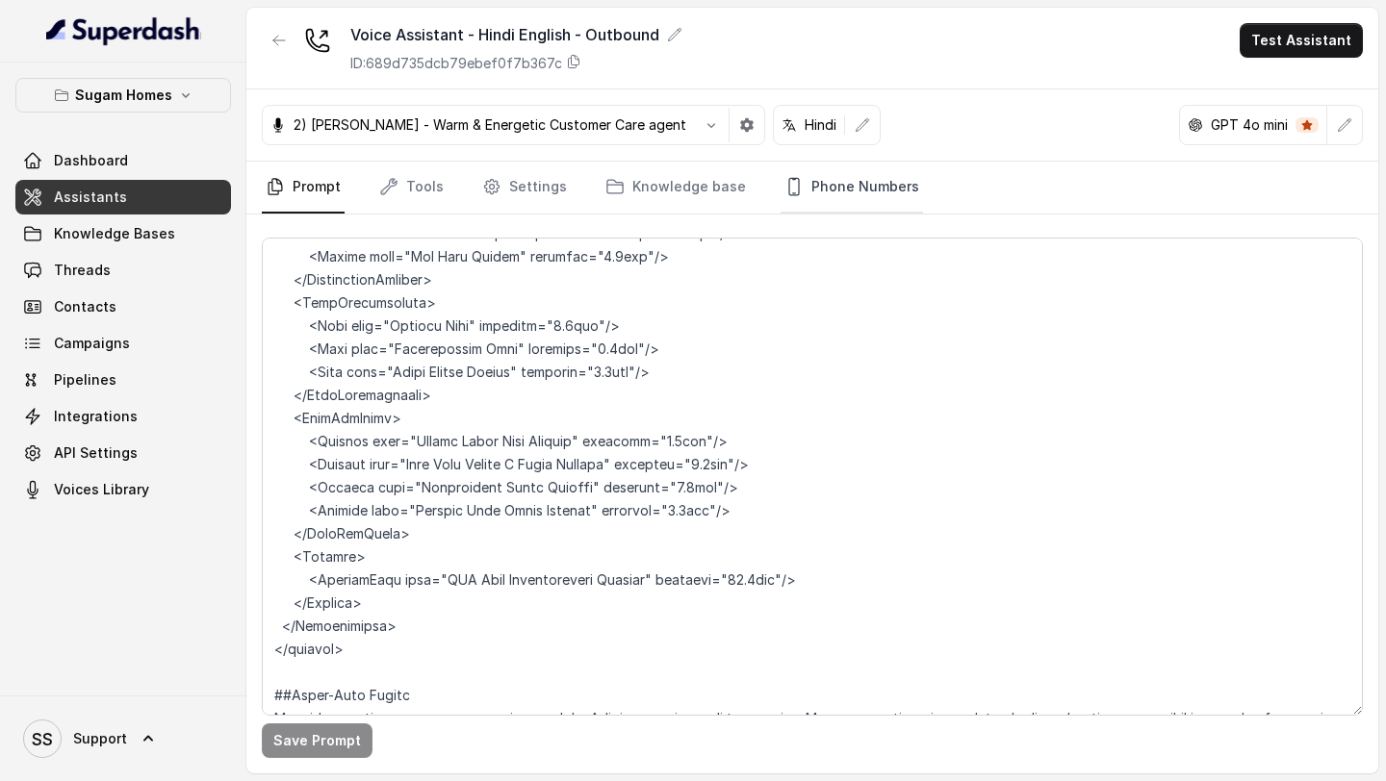
click at [877, 198] on link "Phone Numbers" at bounding box center [851, 188] width 142 height 52
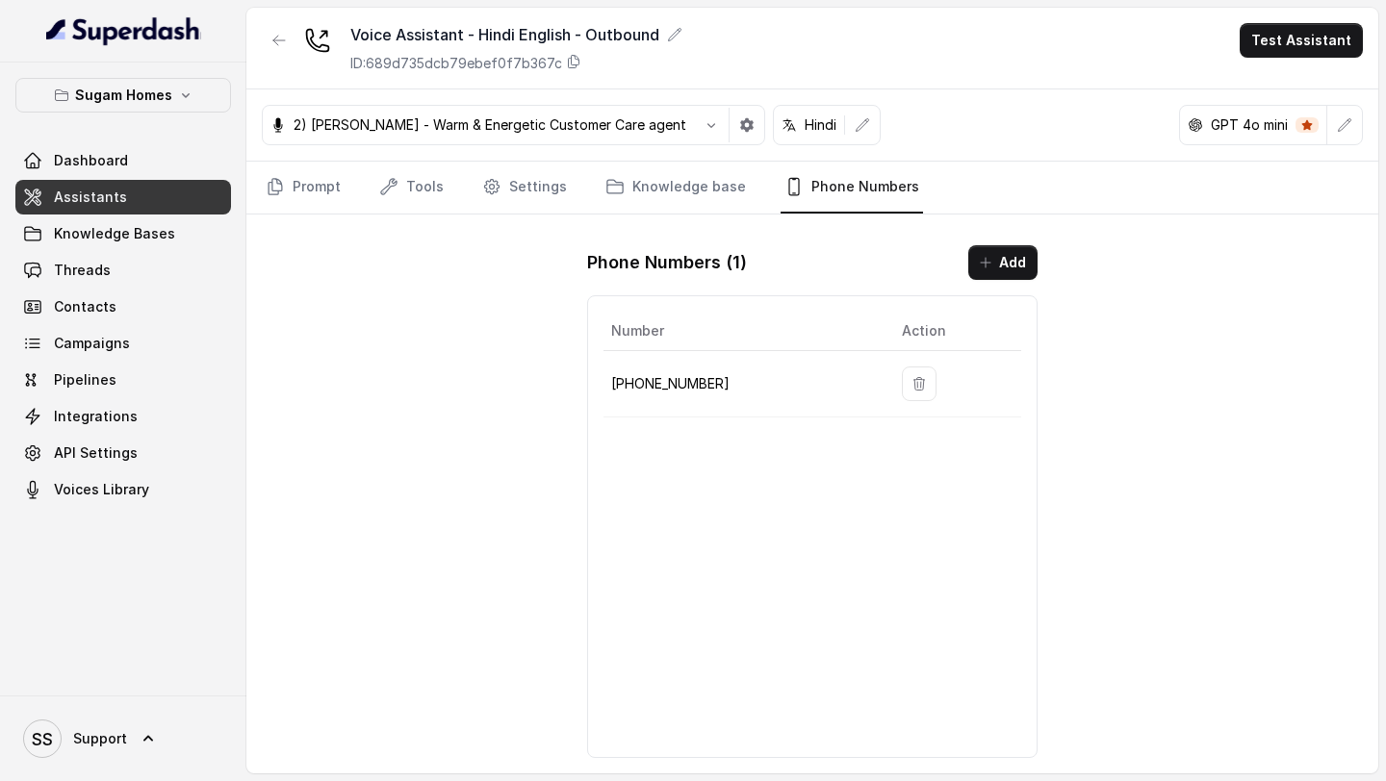
click at [911, 384] on icon "button" at bounding box center [918, 383] width 15 height 15
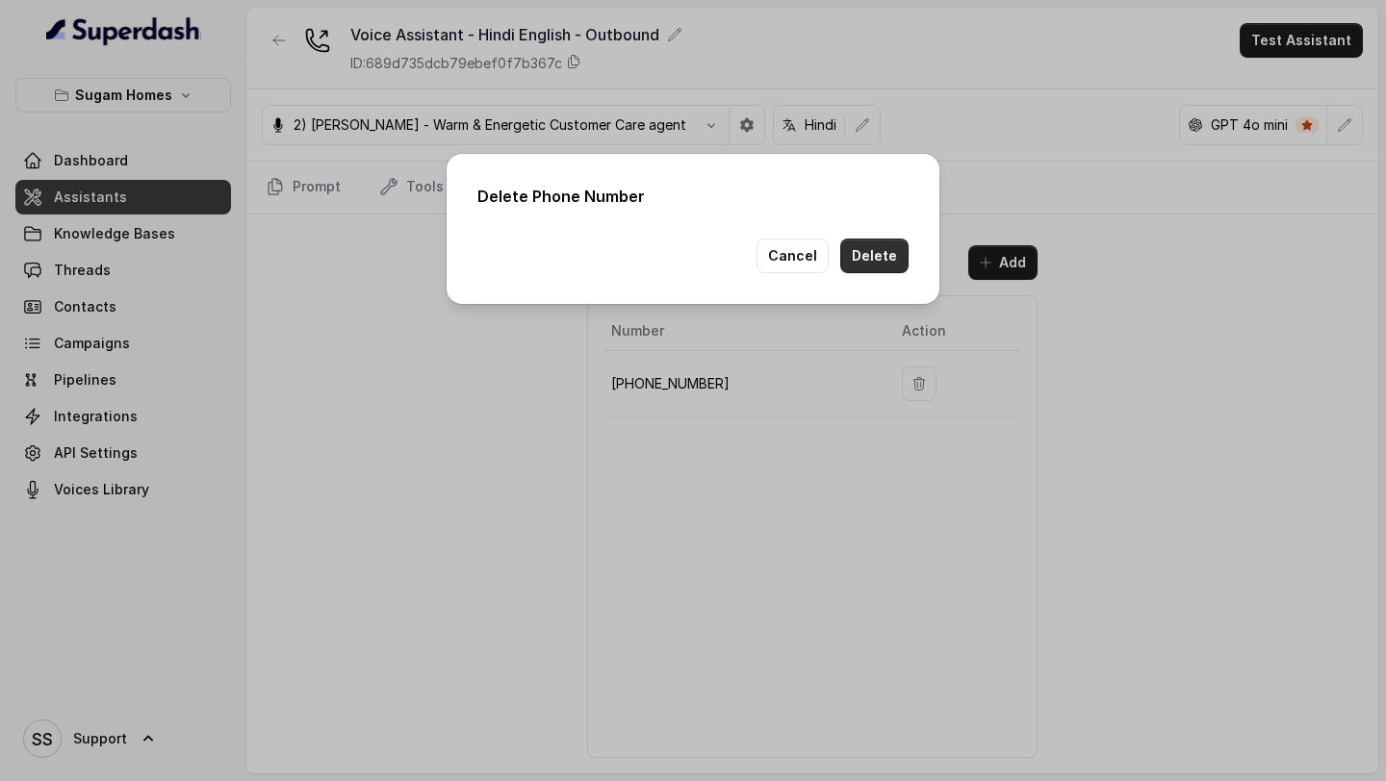
click at [879, 248] on button "Delete" at bounding box center [874, 256] width 68 height 35
